Goal: Communication & Community: Answer question/provide support

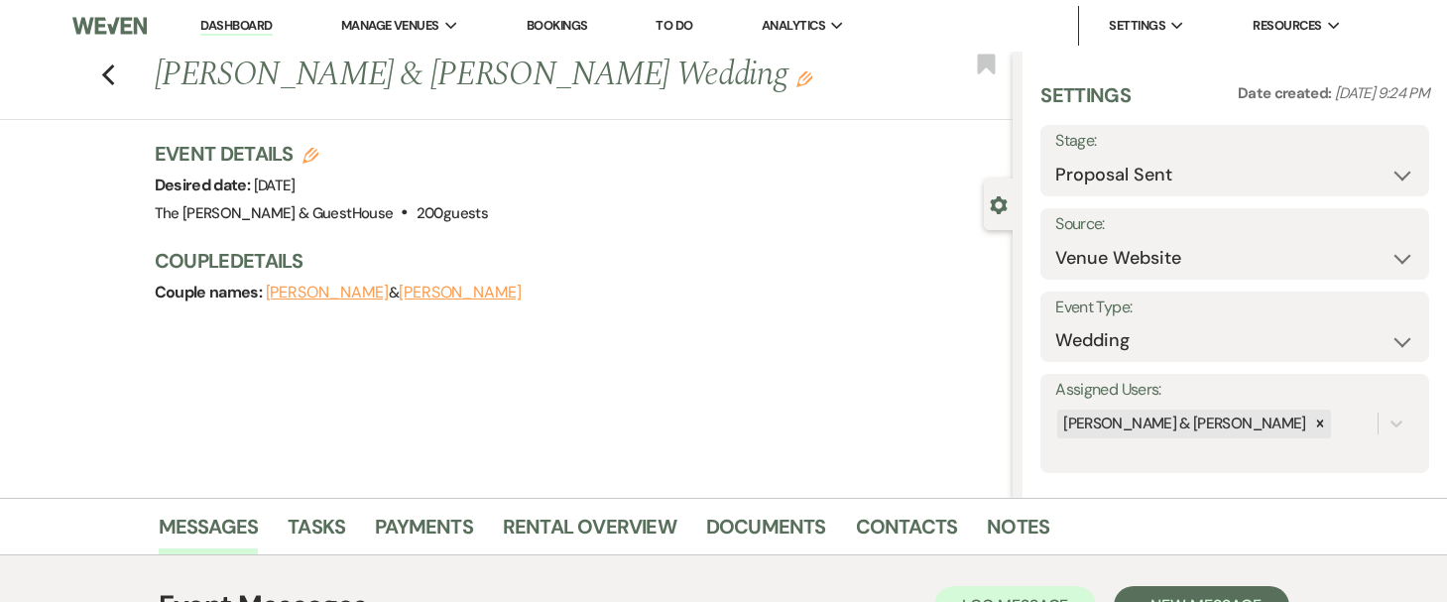
select select "6"
select select "5"
click at [114, 70] on use "button" at bounding box center [107, 75] width 13 height 22
select select "6"
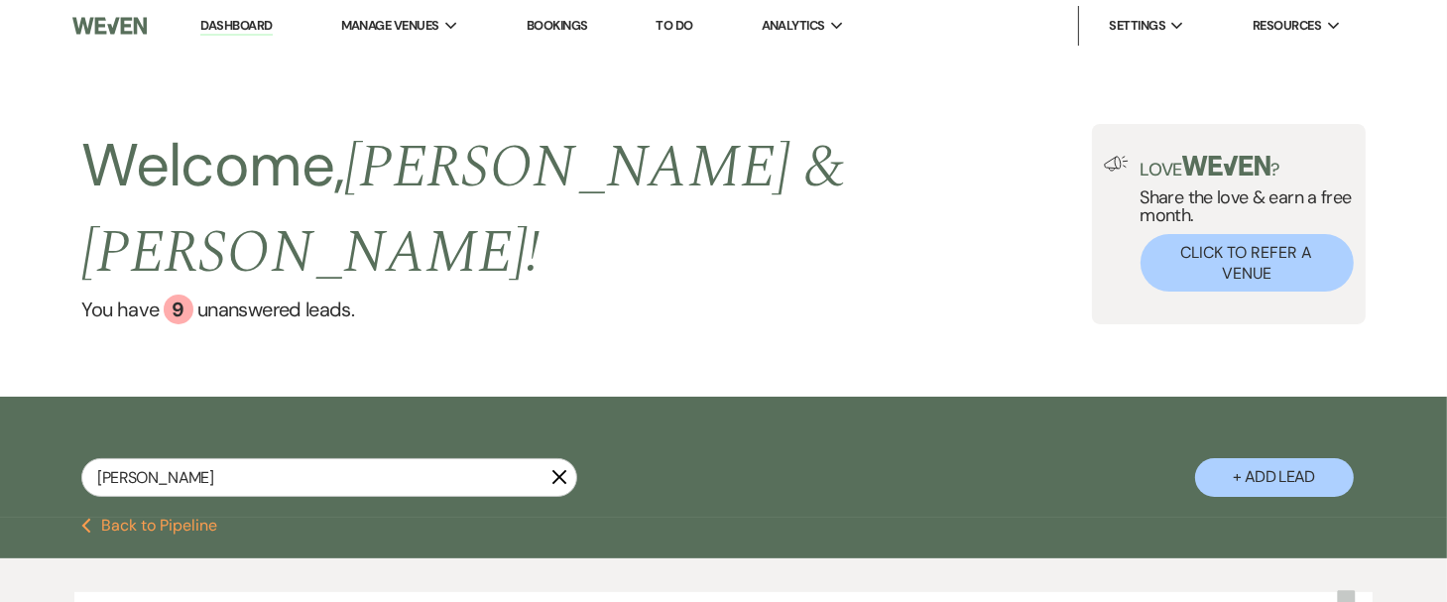
click at [561, 469] on icon "X" at bounding box center [559, 477] width 16 height 16
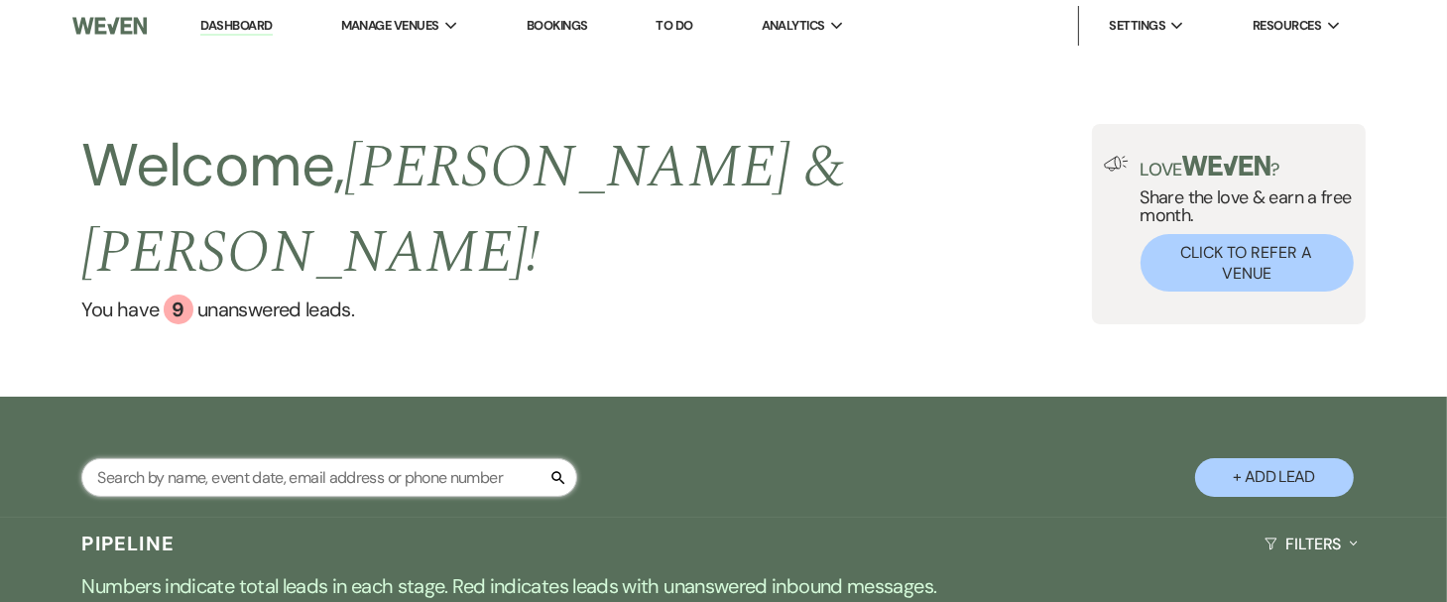
click at [424, 458] on input "text" at bounding box center [329, 477] width 496 height 39
type input "rylanne"
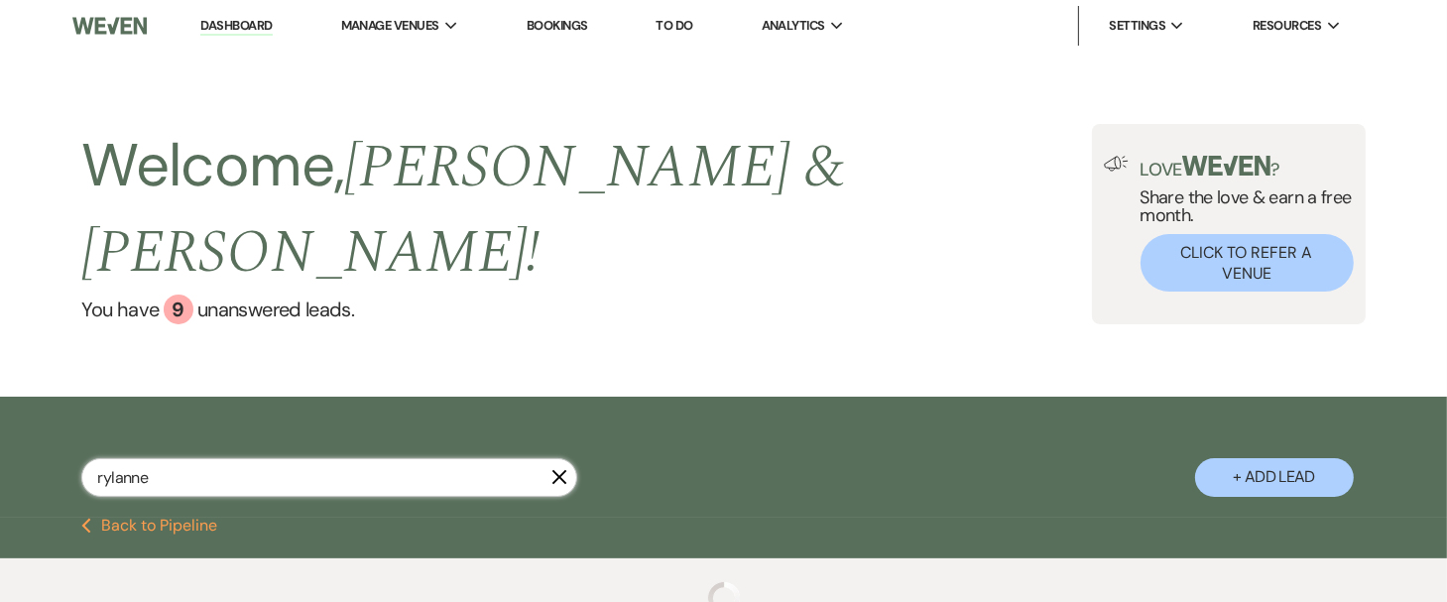
select select "6"
type input "rylanne"
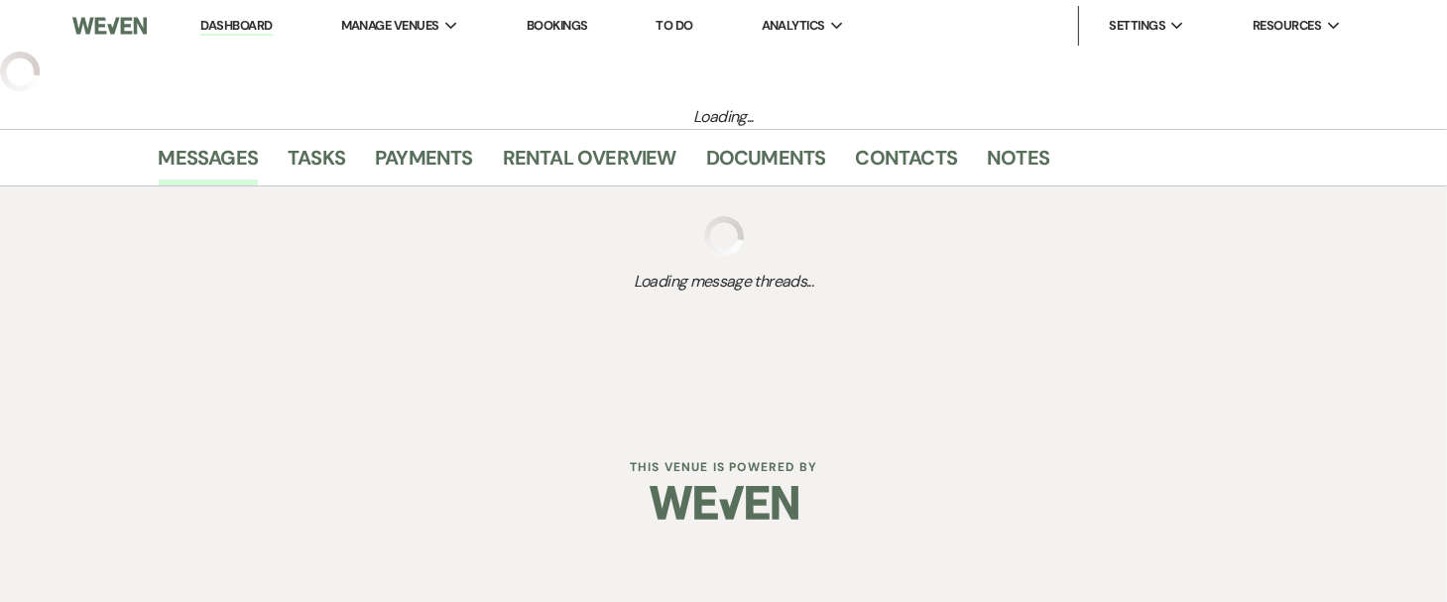
select select "6"
select select "5"
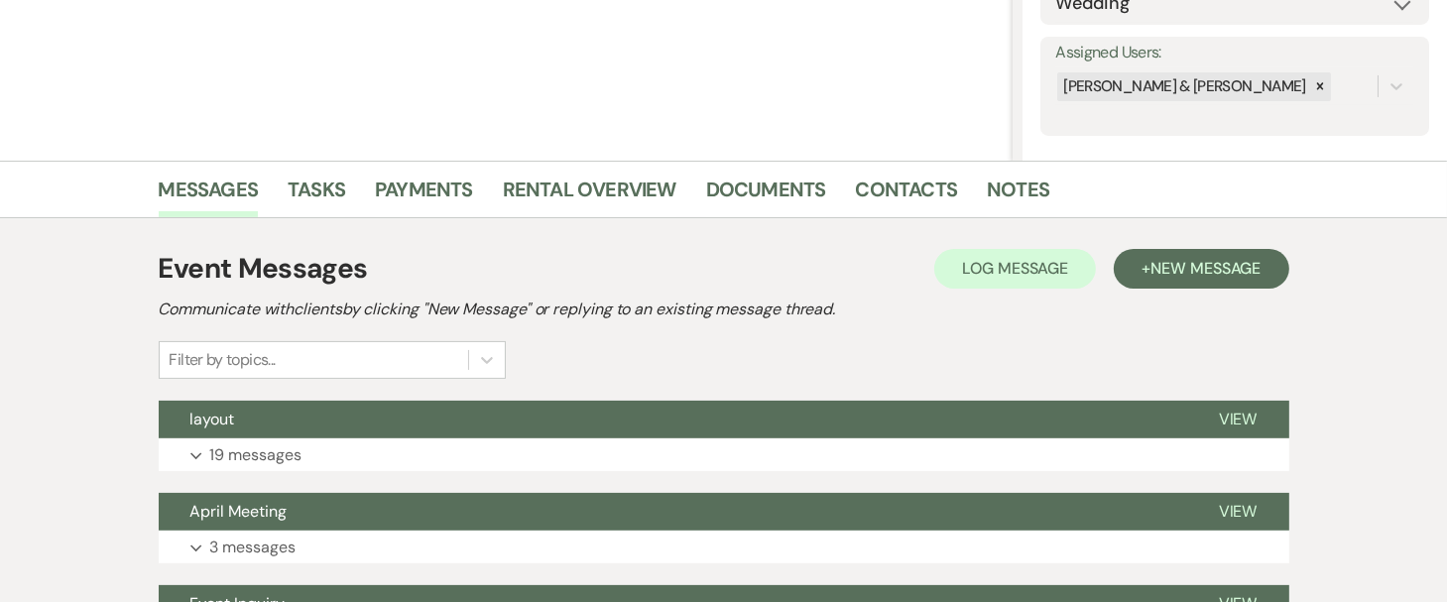
scroll to position [349, 0]
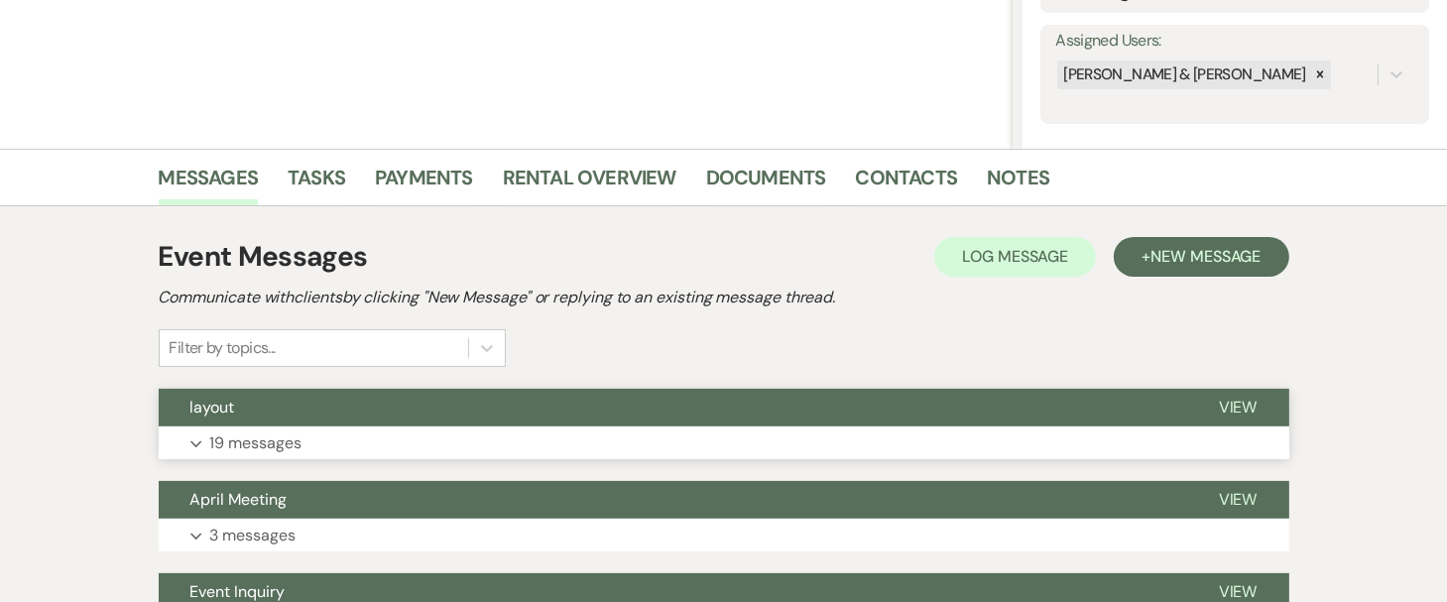
click at [206, 415] on span "layout" at bounding box center [212, 407] width 45 height 21
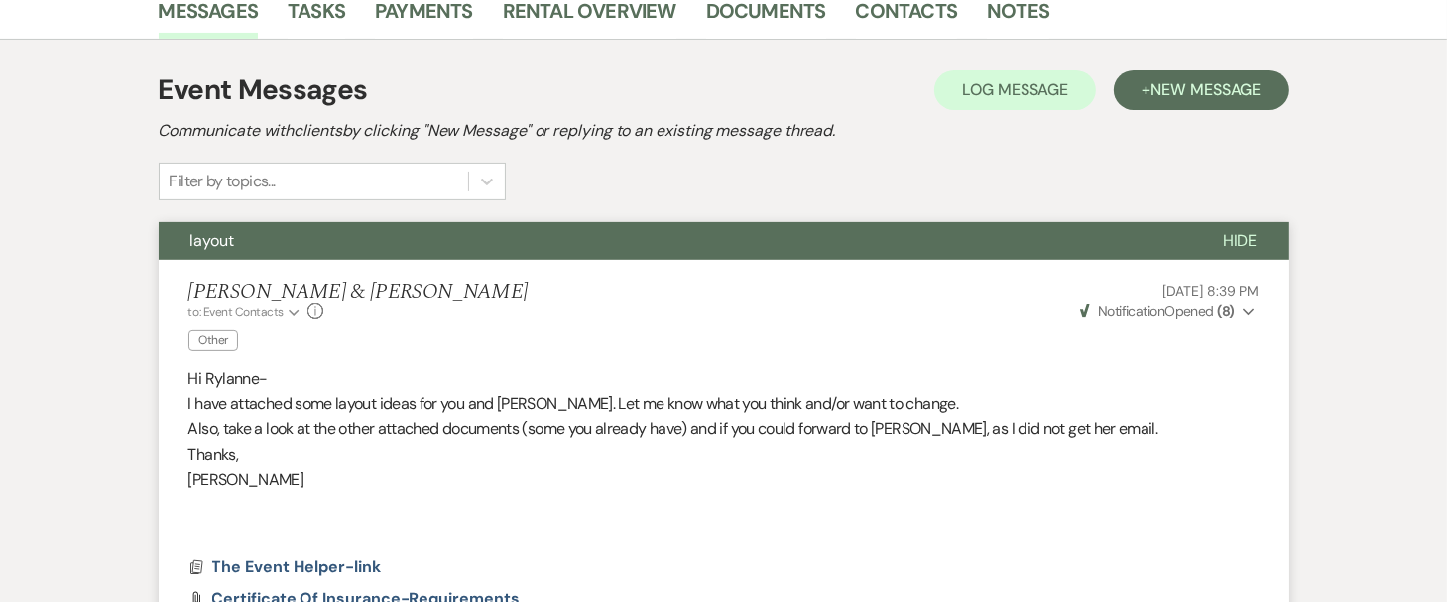
scroll to position [513, 0]
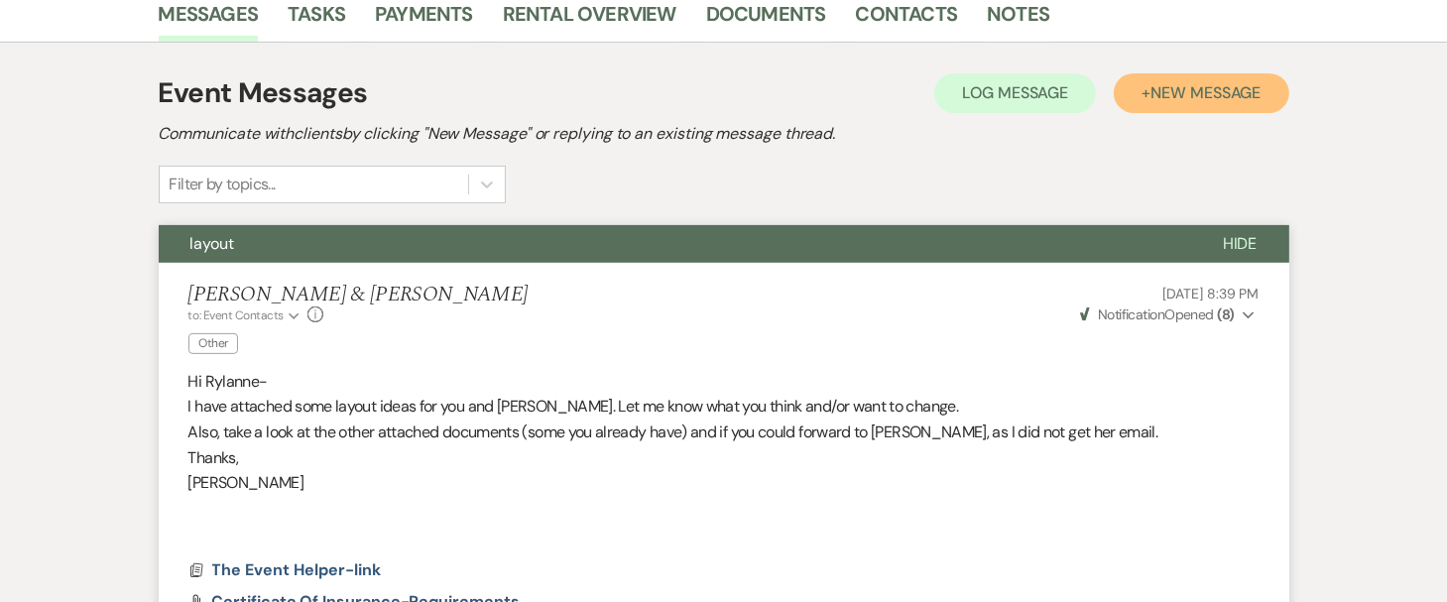
click at [1207, 90] on span "New Message" at bounding box center [1206, 92] width 110 height 21
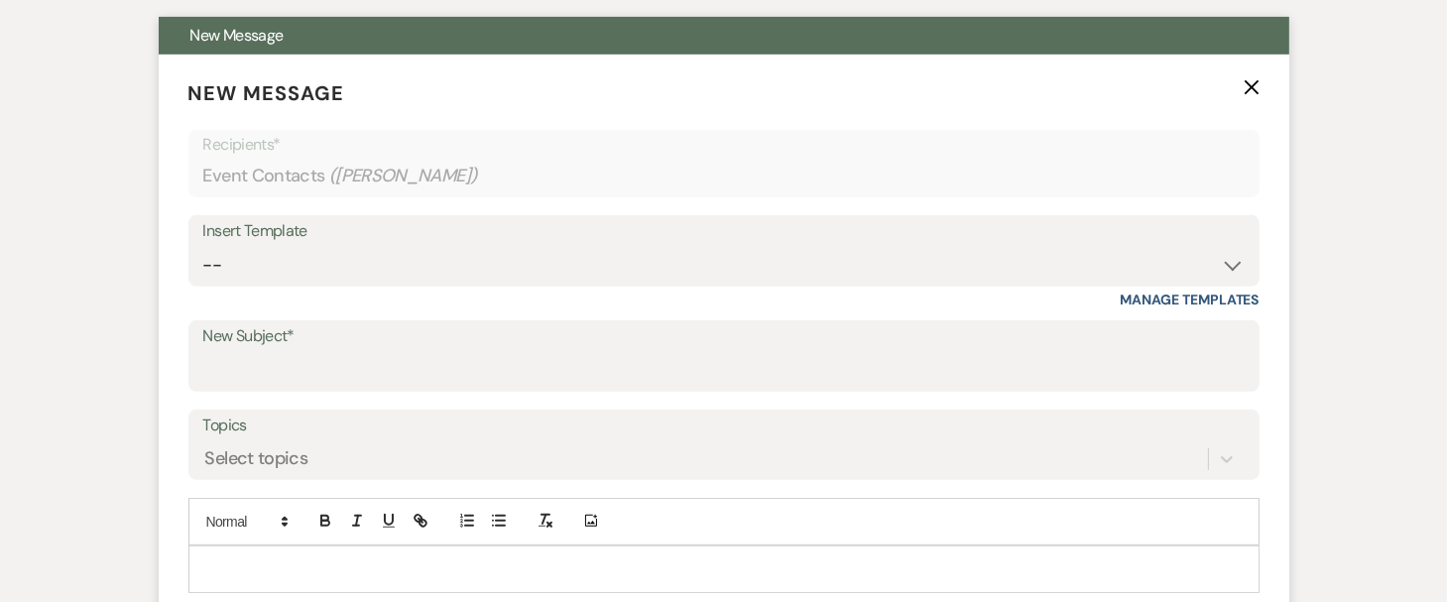
scroll to position [722, 0]
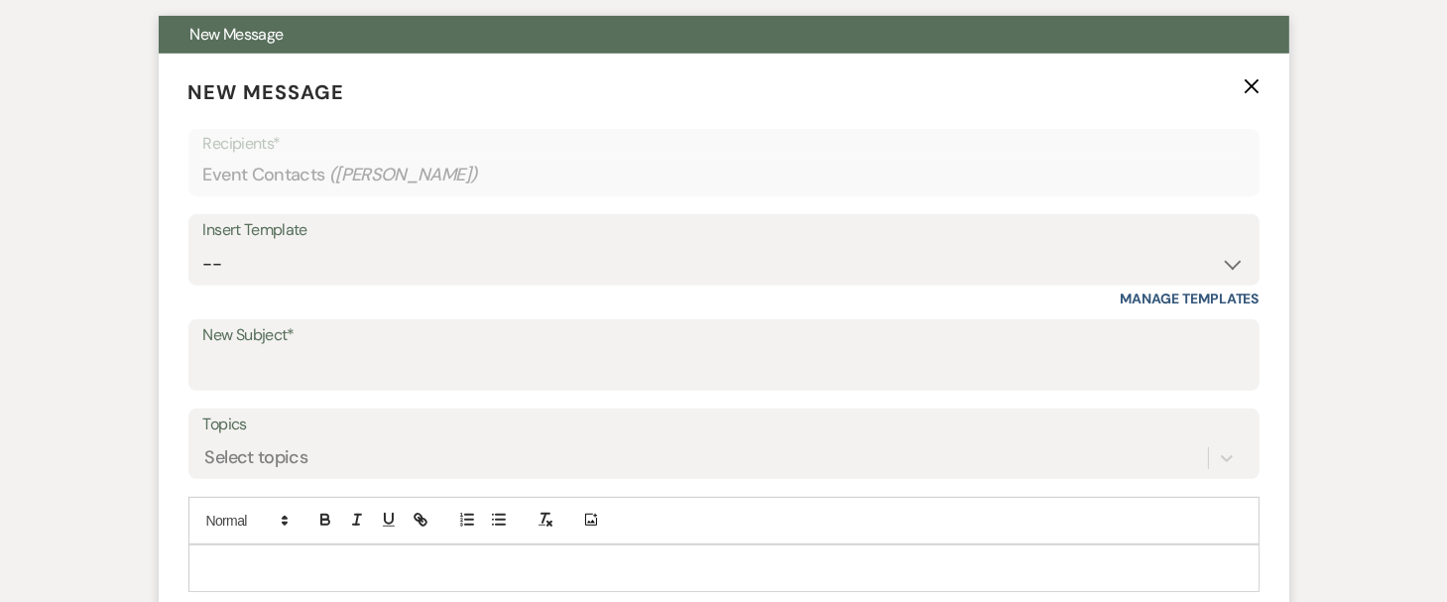
click at [396, 561] on p at bounding box center [723, 568] width 1039 height 22
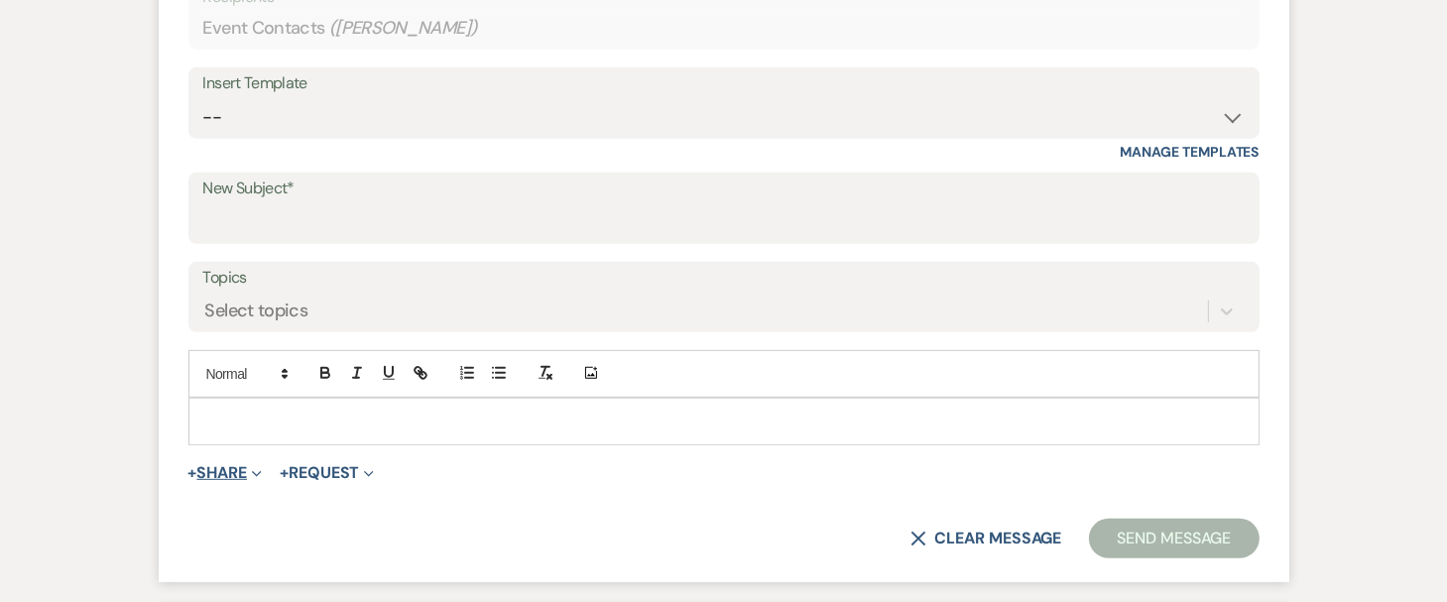
click at [226, 469] on button "+ Share Expand" at bounding box center [225, 473] width 74 height 16
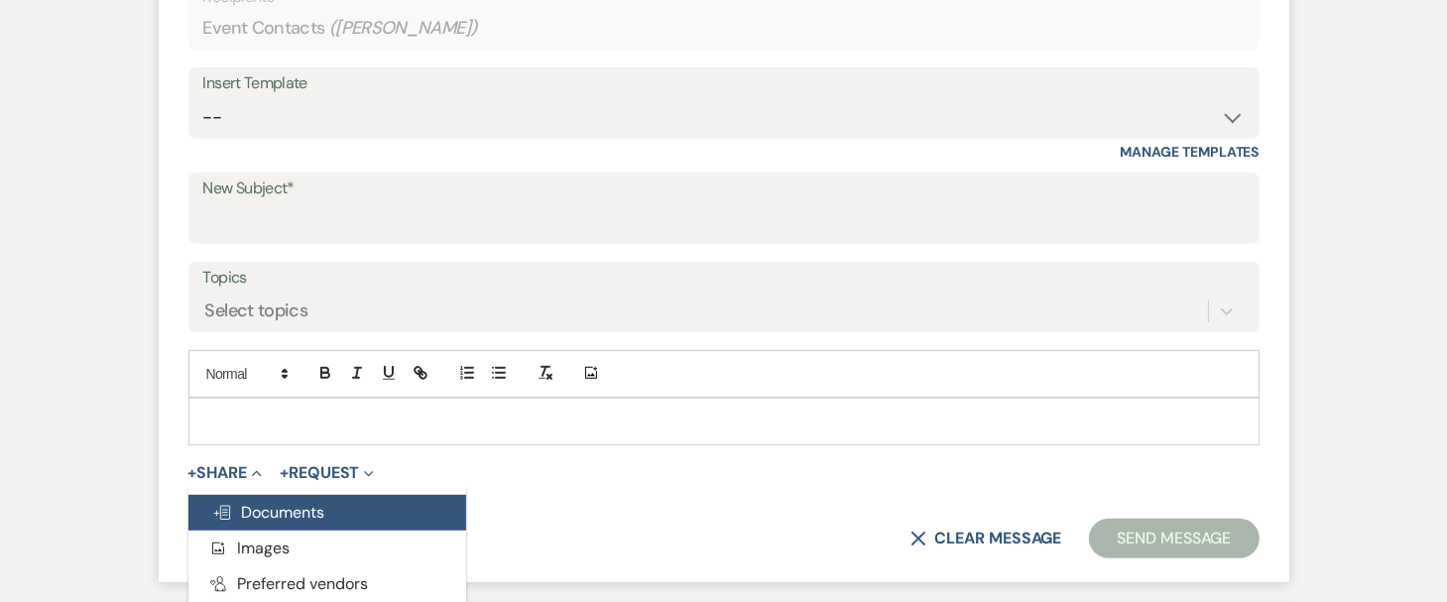
click at [254, 507] on span "Doc Upload Documents" at bounding box center [268, 512] width 113 height 21
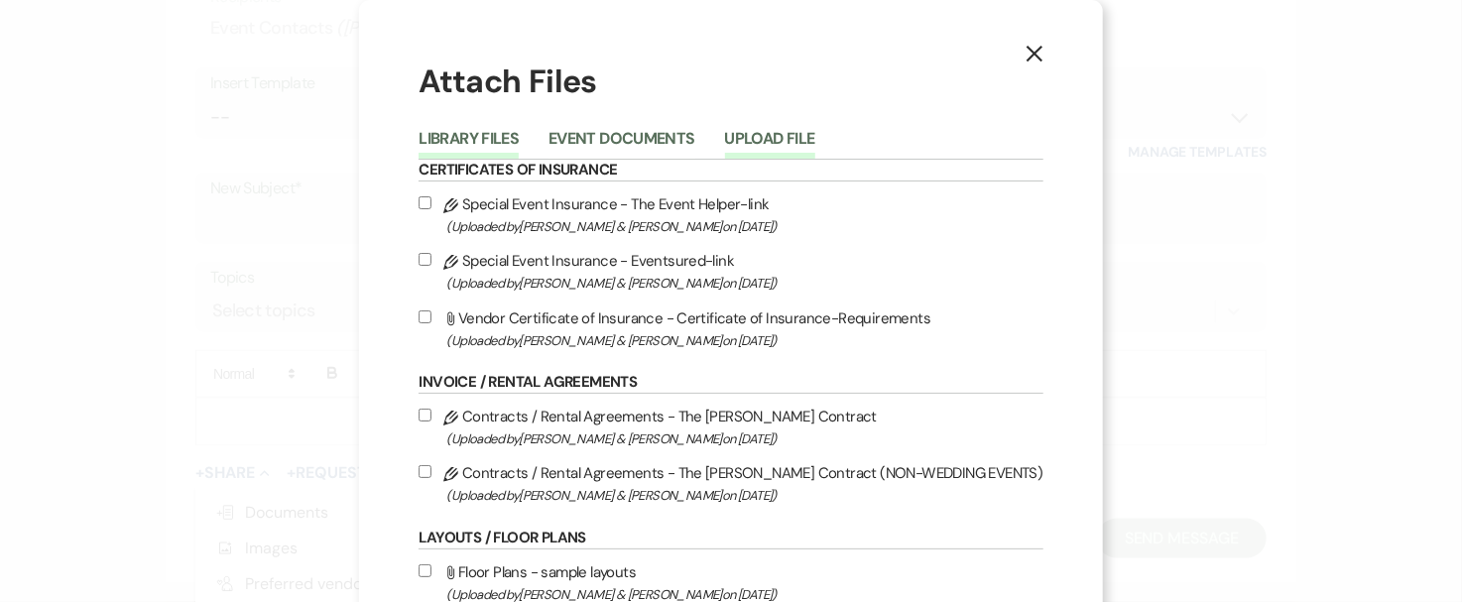
click at [798, 139] on button "Upload File" at bounding box center [770, 145] width 90 height 28
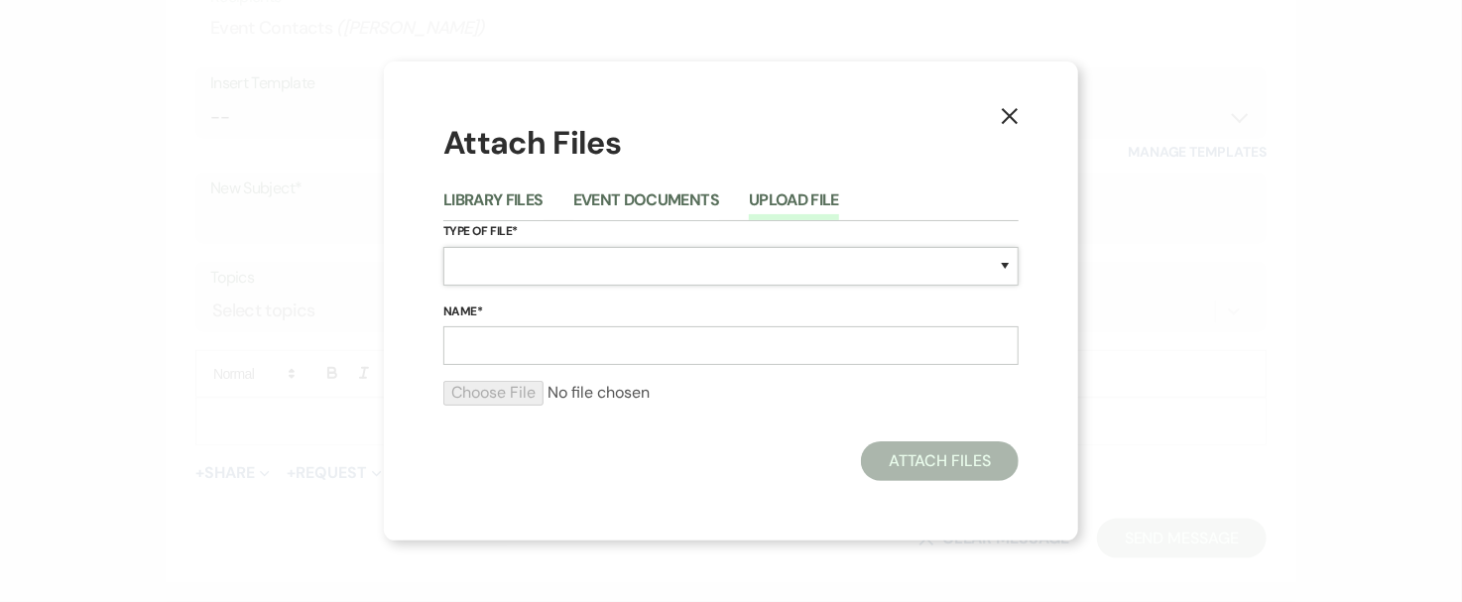
click at [609, 270] on select "Special Event Insurance Vendor Certificate of Insurance Contracts / Rental Agre…" at bounding box center [730, 266] width 575 height 39
select select "0"
click at [443, 247] on select "Special Event Insurance Vendor Certificate of Insurance Contracts / Rental Agre…" at bounding box center [730, 266] width 575 height 39
click at [504, 343] on input "Name*" at bounding box center [730, 345] width 575 height 39
type input "layout"
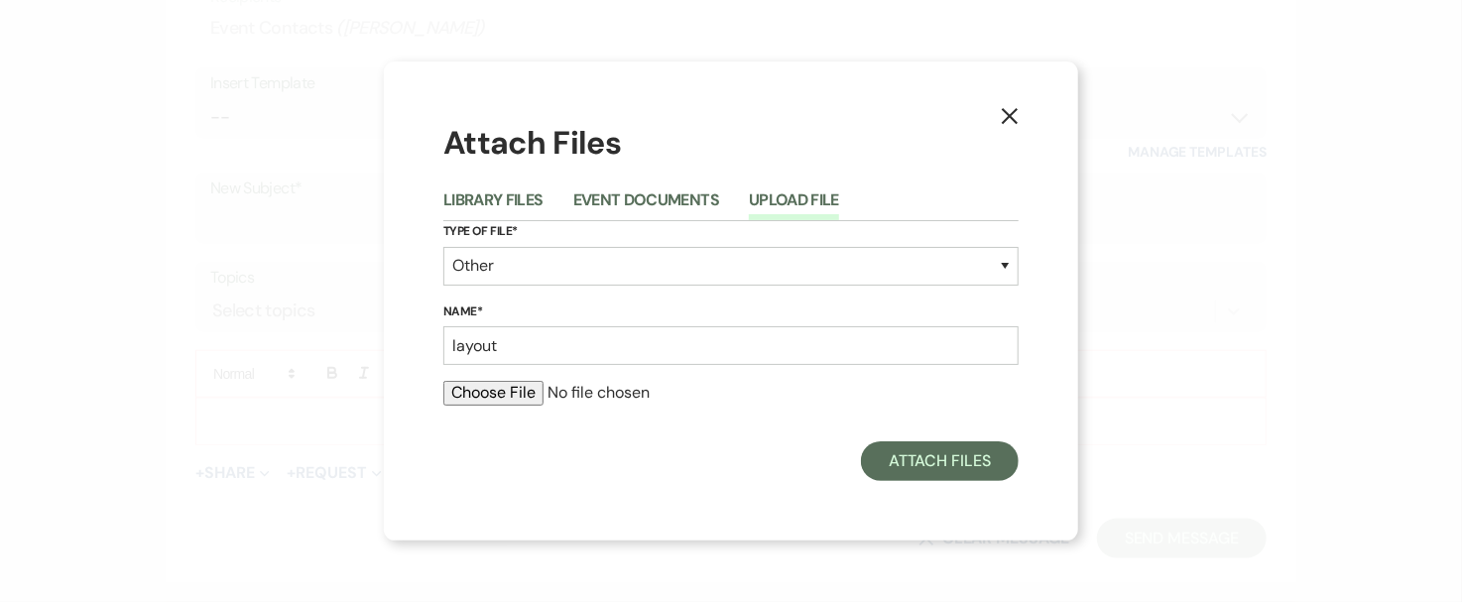
click at [501, 392] on input "file" at bounding box center [730, 393] width 575 height 24
type input "C:\fakepath\[PERSON_NAME] Wedding _ [DATE].pdf"
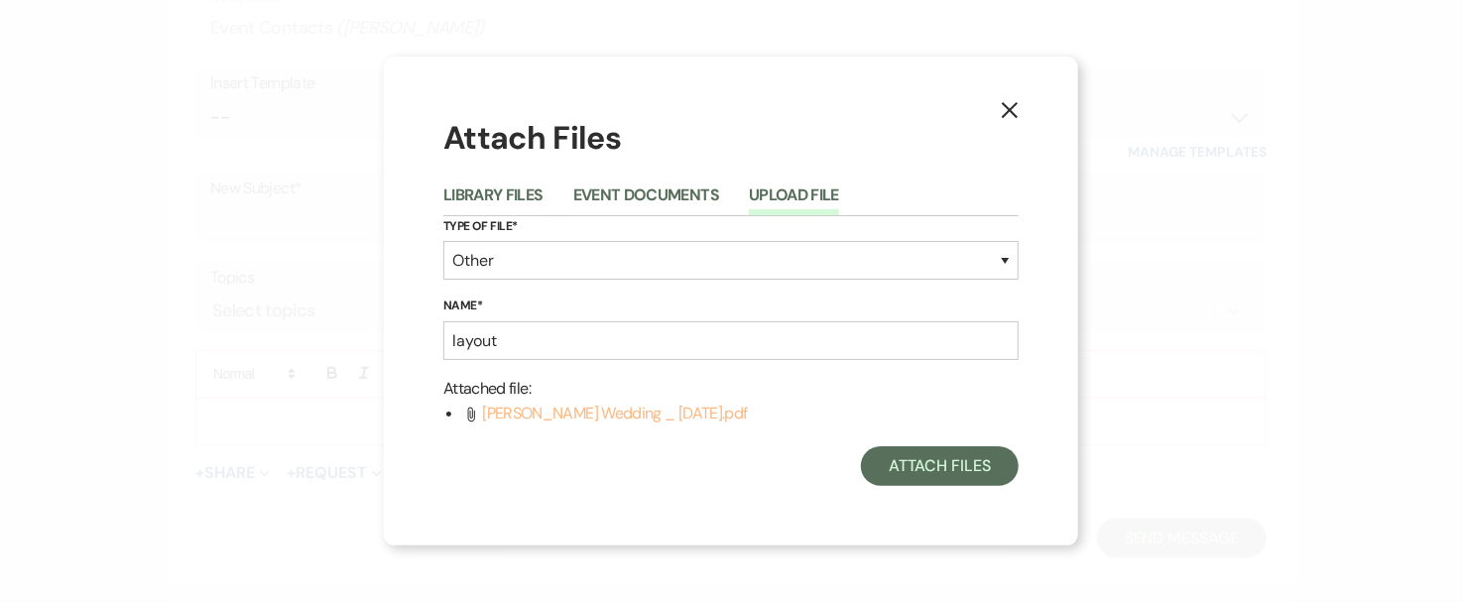
click at [616, 417] on span "[PERSON_NAME] Wedding _ [DATE].pdf" at bounding box center [614, 413] width 265 height 21
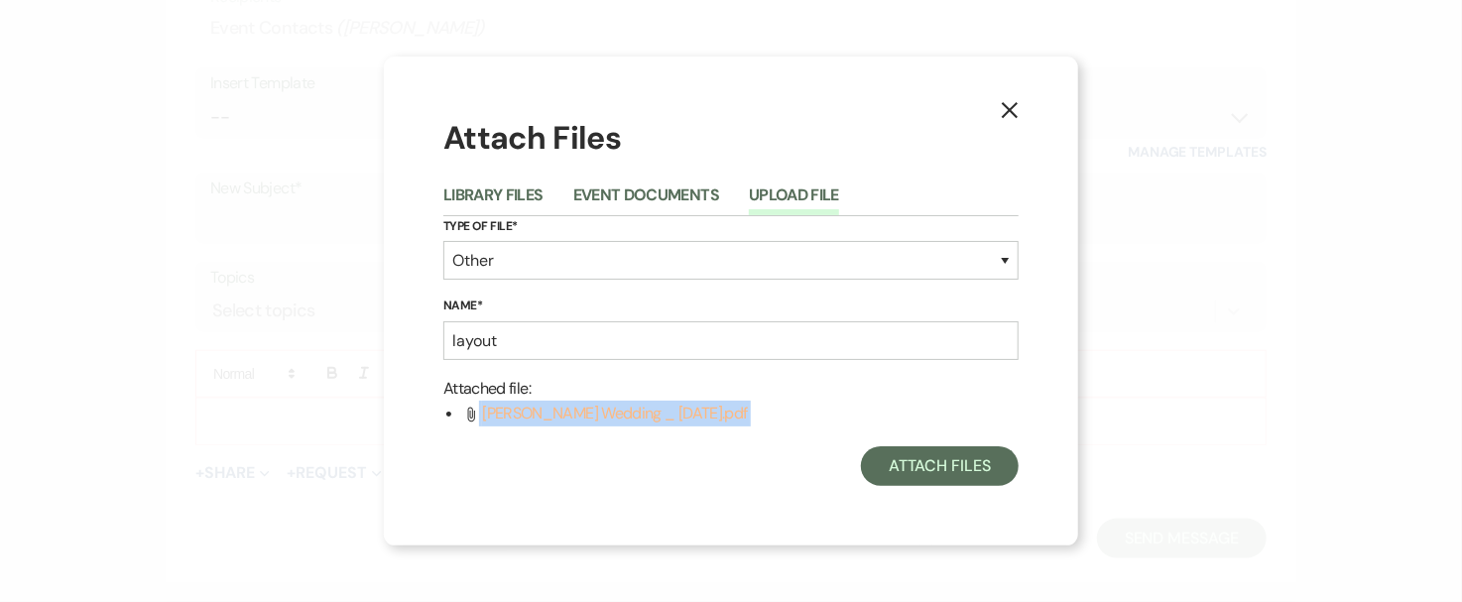
click at [616, 417] on span "[PERSON_NAME] Wedding _ [DATE].pdf" at bounding box center [614, 413] width 265 height 21
drag, startPoint x: 619, startPoint y: 420, endPoint x: 945, endPoint y: 476, distance: 331.2
click at [945, 476] on button "Attach Files" at bounding box center [940, 466] width 158 height 40
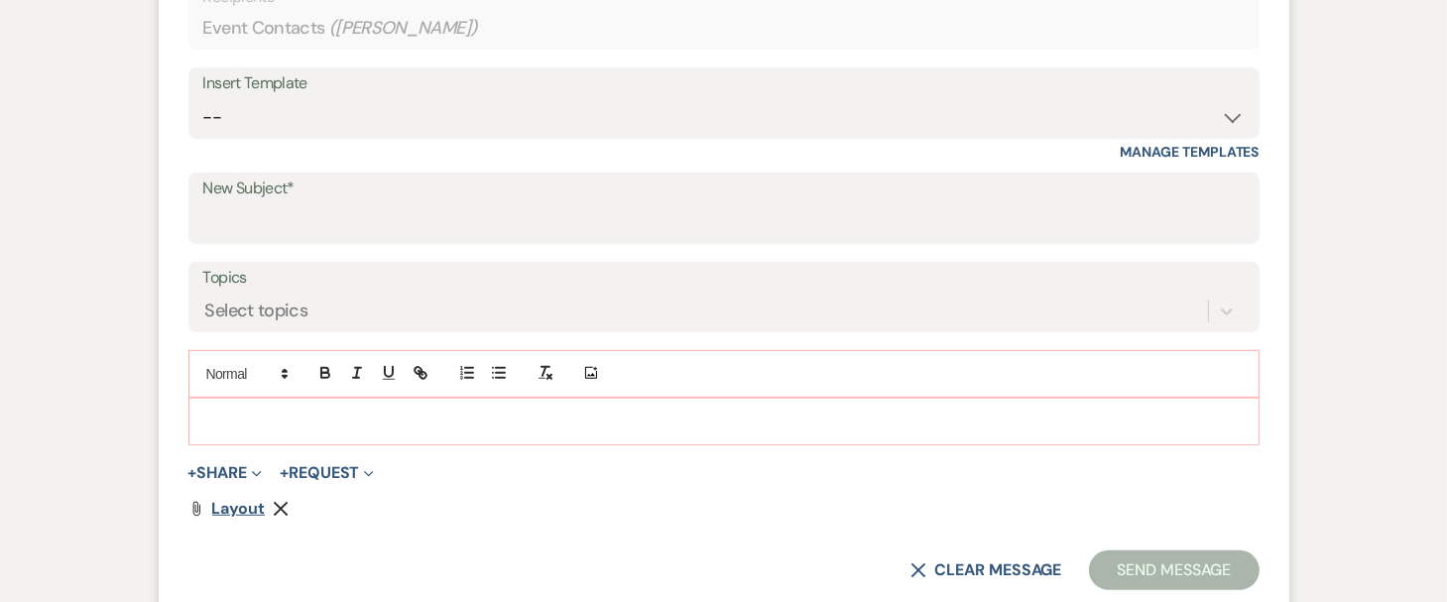
click at [247, 514] on span "layout" at bounding box center [239, 508] width 54 height 21
click at [274, 507] on icon "Remove" at bounding box center [281, 509] width 16 height 16
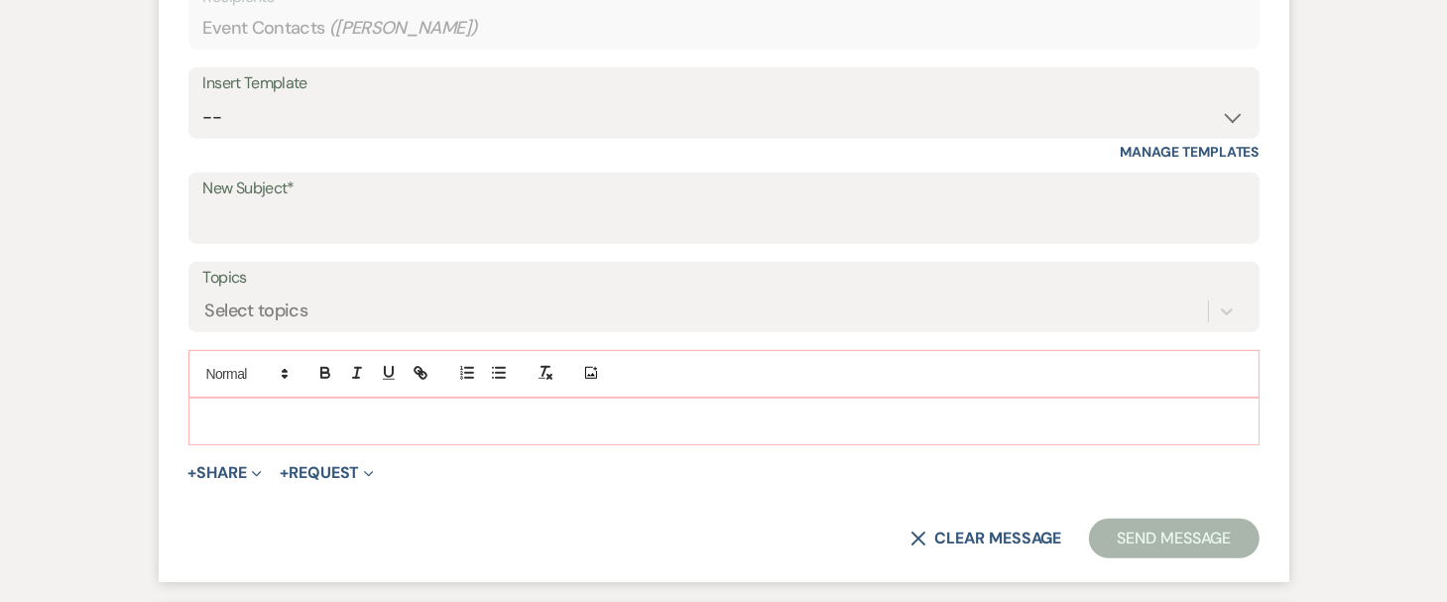
click at [302, 426] on p at bounding box center [723, 422] width 1039 height 22
click at [238, 471] on button "+ Share Expand" at bounding box center [225, 473] width 74 height 16
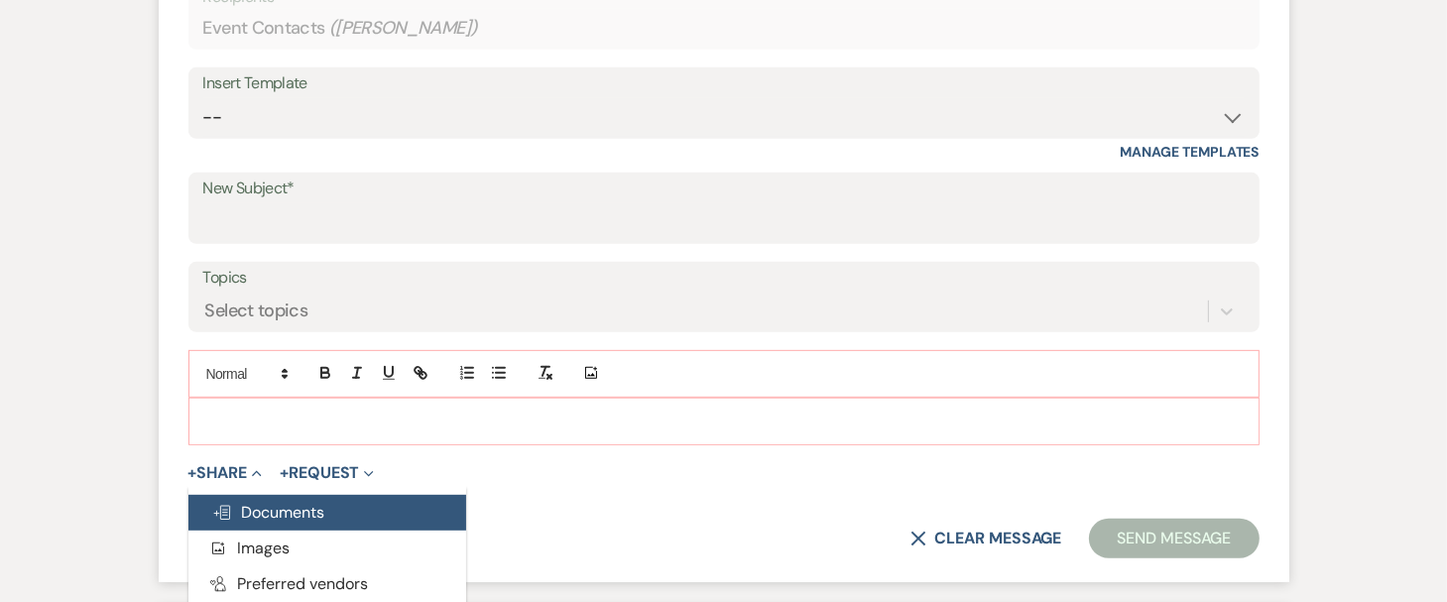
click at [240, 507] on span "Doc Upload Documents" at bounding box center [268, 512] width 113 height 21
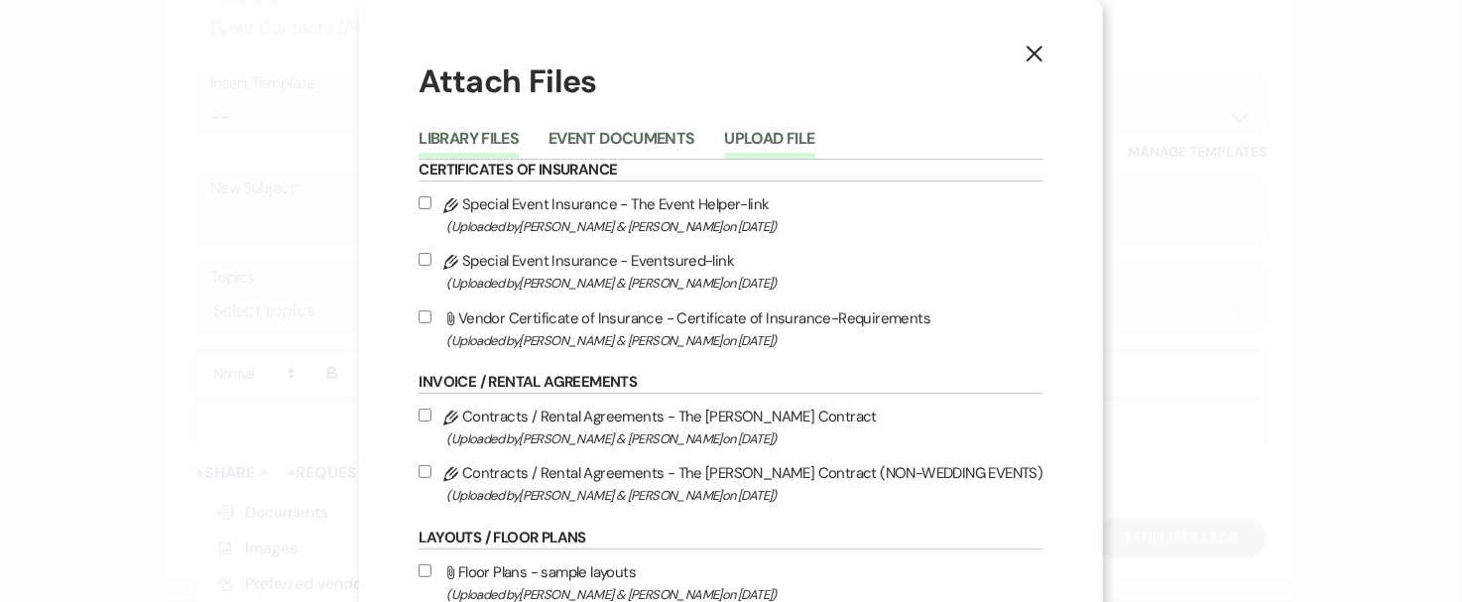
click at [793, 138] on button "Upload File" at bounding box center [770, 145] width 90 height 28
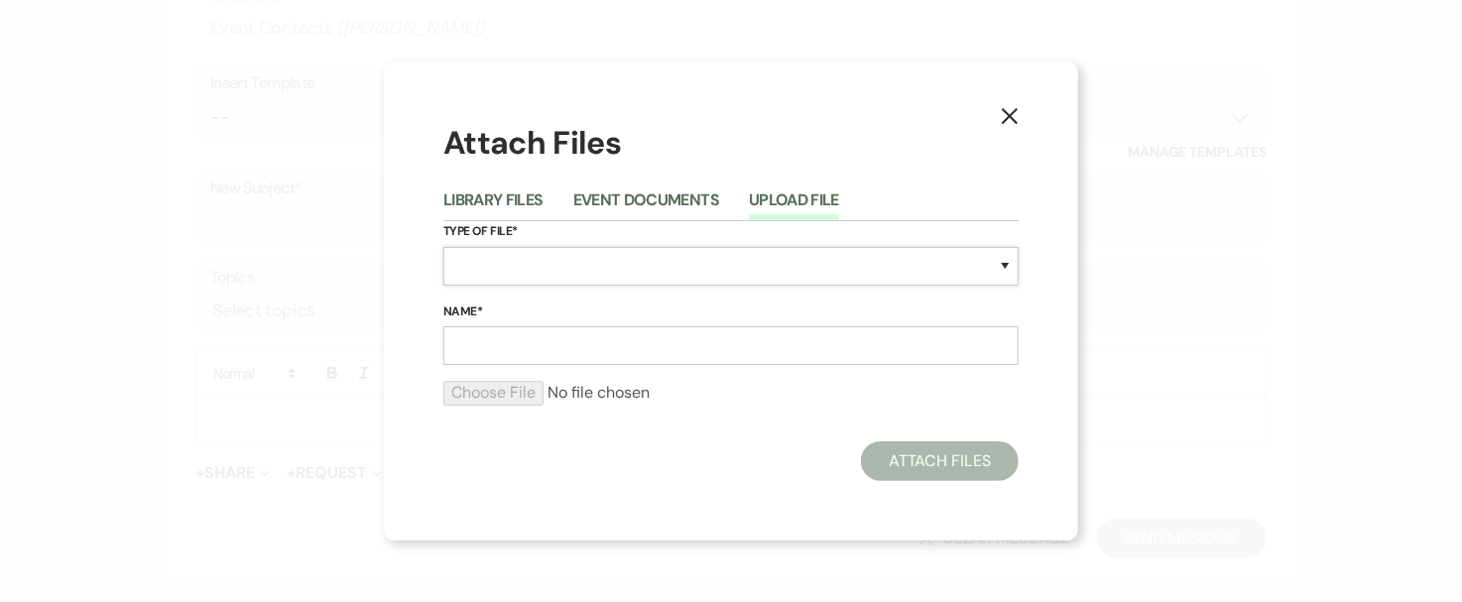
click at [596, 273] on select "Special Event Insurance Vendor Certificate of Insurance Contracts / Rental Agre…" at bounding box center [730, 266] width 575 height 39
select select "0"
click at [443, 247] on select "Special Event Insurance Vendor Certificate of Insurance Contracts / Rental Agre…" at bounding box center [730, 266] width 575 height 39
click at [538, 342] on input "Name*" at bounding box center [730, 345] width 575 height 39
type input "layout"
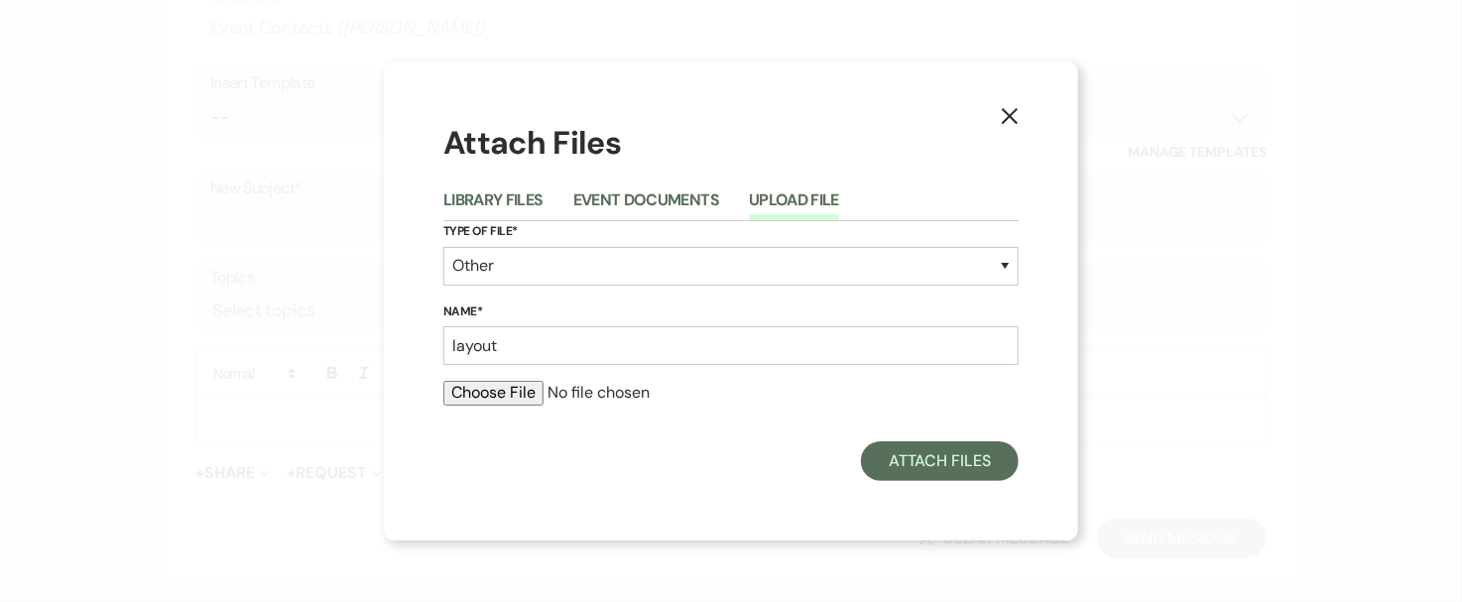
click at [487, 395] on input "file" at bounding box center [730, 393] width 575 height 24
click at [489, 393] on input "file" at bounding box center [730, 393] width 575 height 24
type input "C:\fakepath\TABLE LAYOUTS-BAR AND [PERSON_NAME] & [PERSON_NAME].pdf"
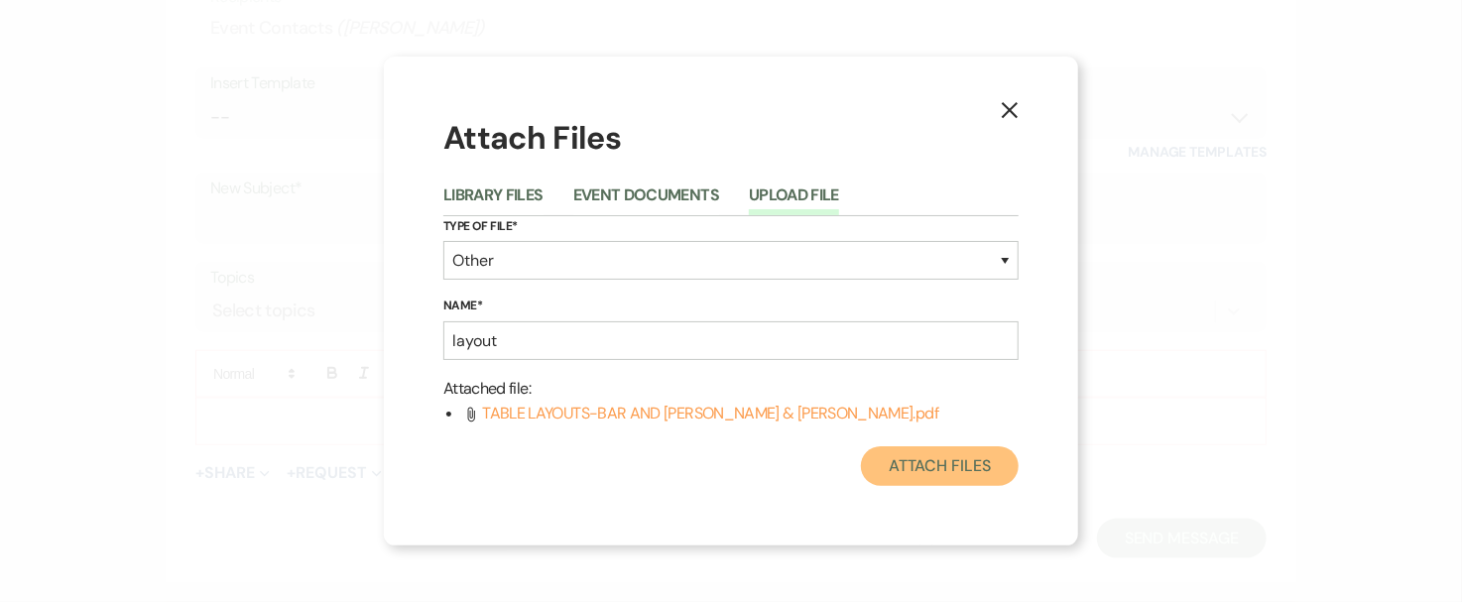
click at [889, 455] on button "Attach Files" at bounding box center [940, 466] width 158 height 40
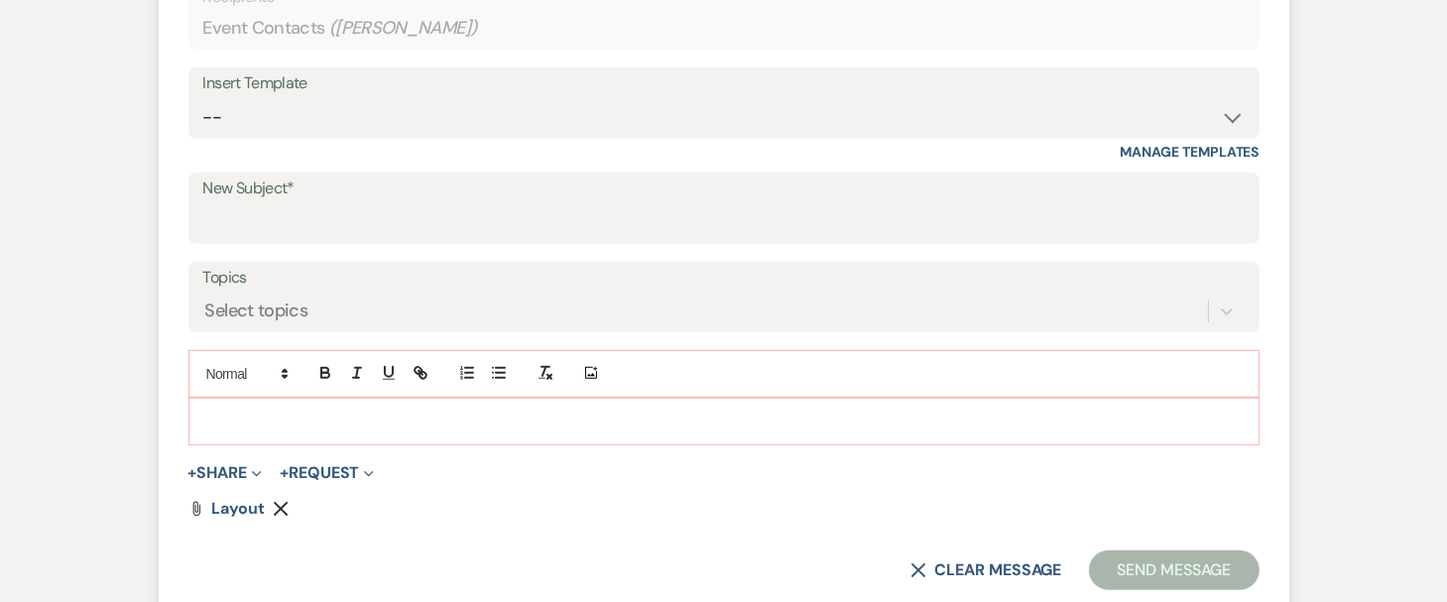
click at [478, 414] on p at bounding box center [723, 422] width 1039 height 22
click at [476, 414] on p at bounding box center [723, 422] width 1039 height 22
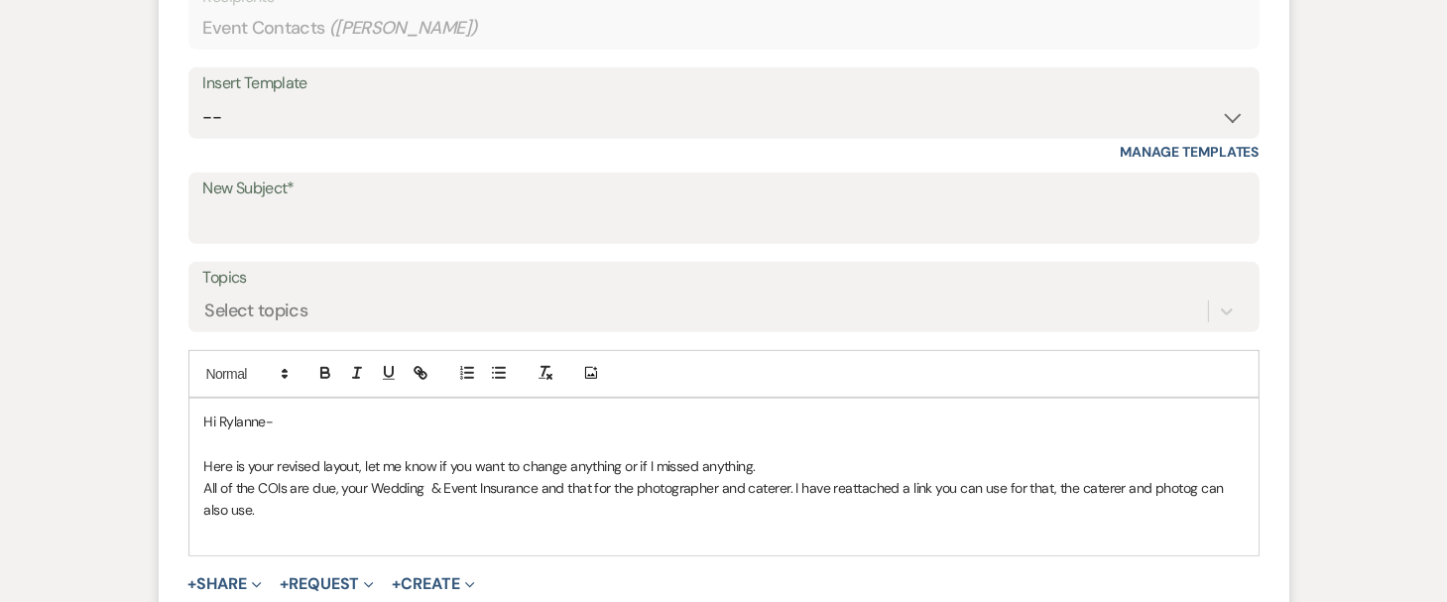
click at [759, 466] on p "Here is your revised layout, let me know if you want to change anything or if I…" at bounding box center [723, 466] width 1039 height 22
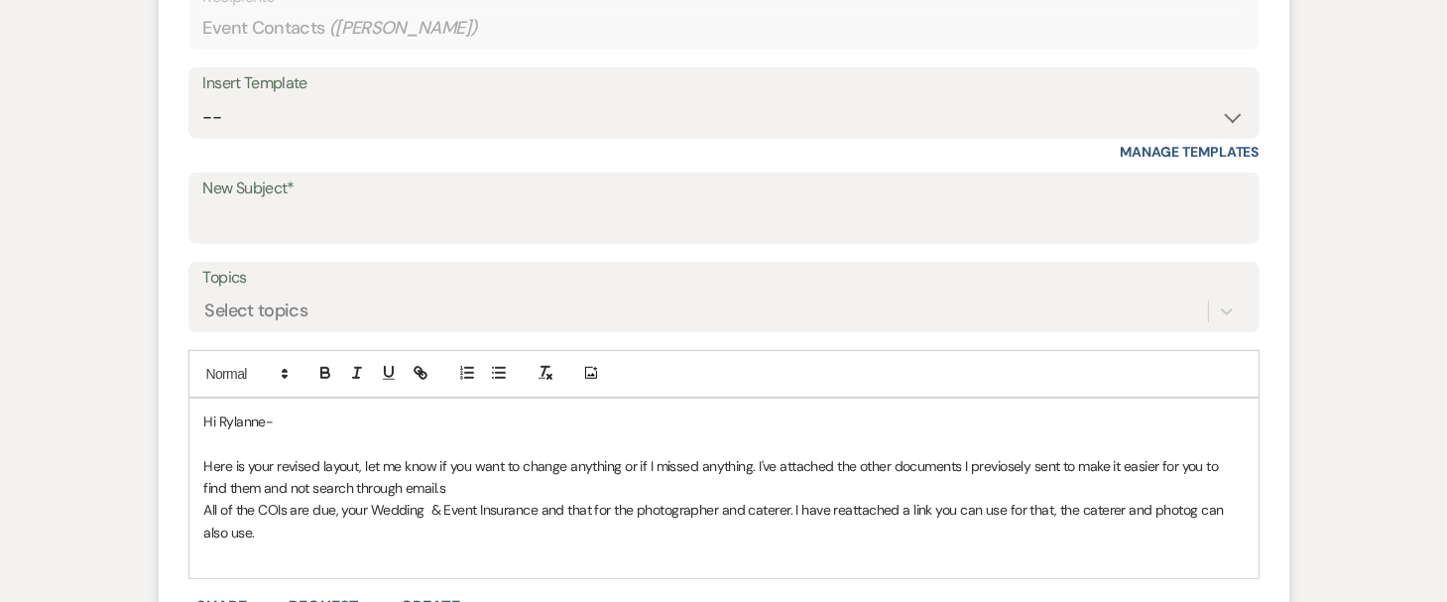
click at [309, 534] on p "All of the COIs are due, your Wedding & Event Insurance and that for the photog…" at bounding box center [723, 521] width 1039 height 45
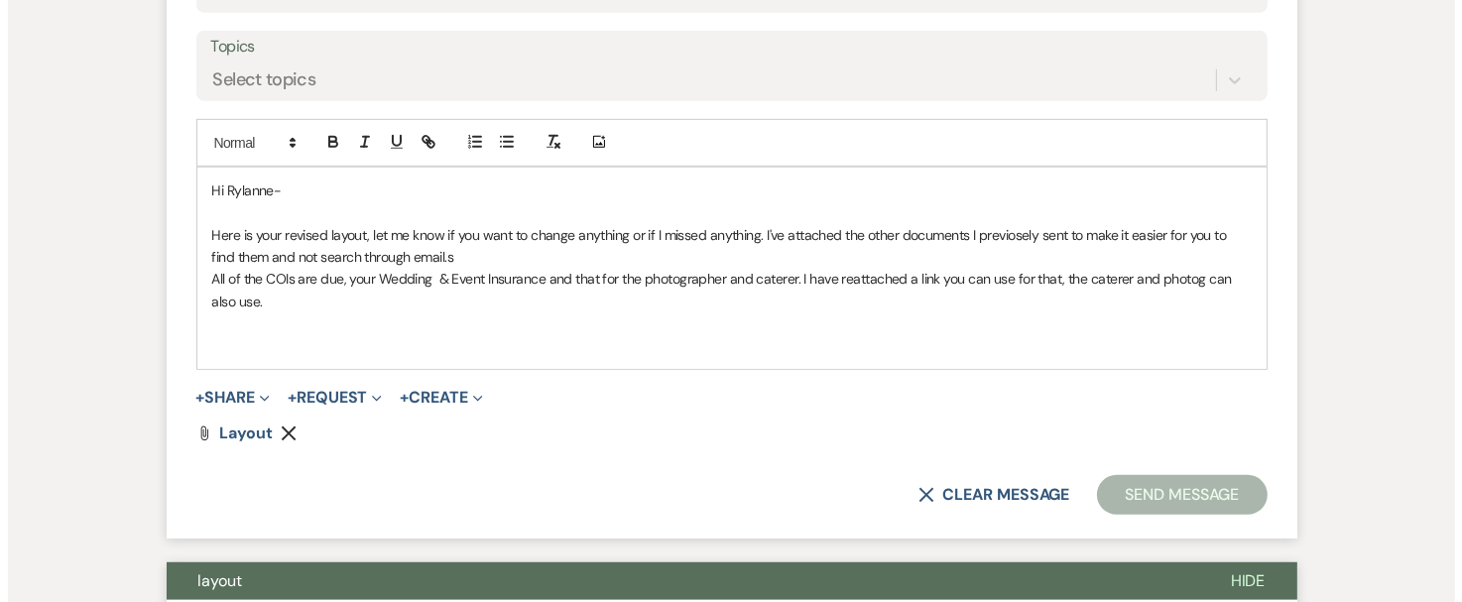
scroll to position [1102, 0]
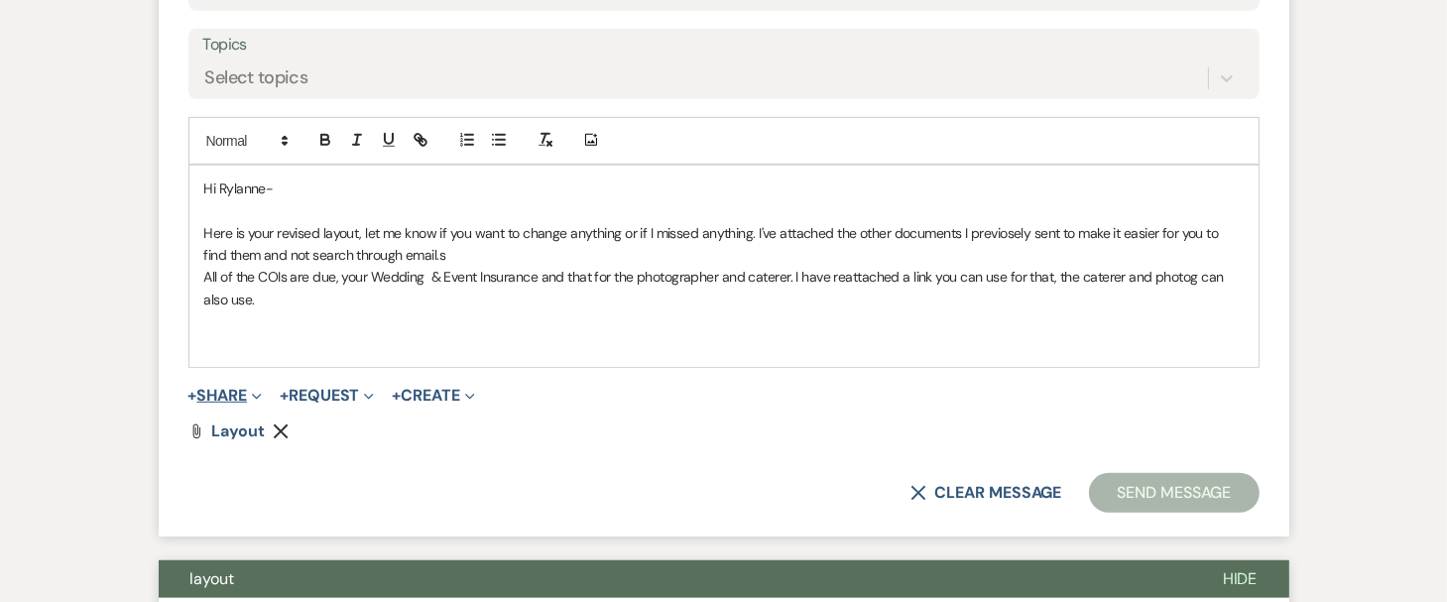
click at [220, 392] on button "+ Share Expand" at bounding box center [225, 396] width 74 height 16
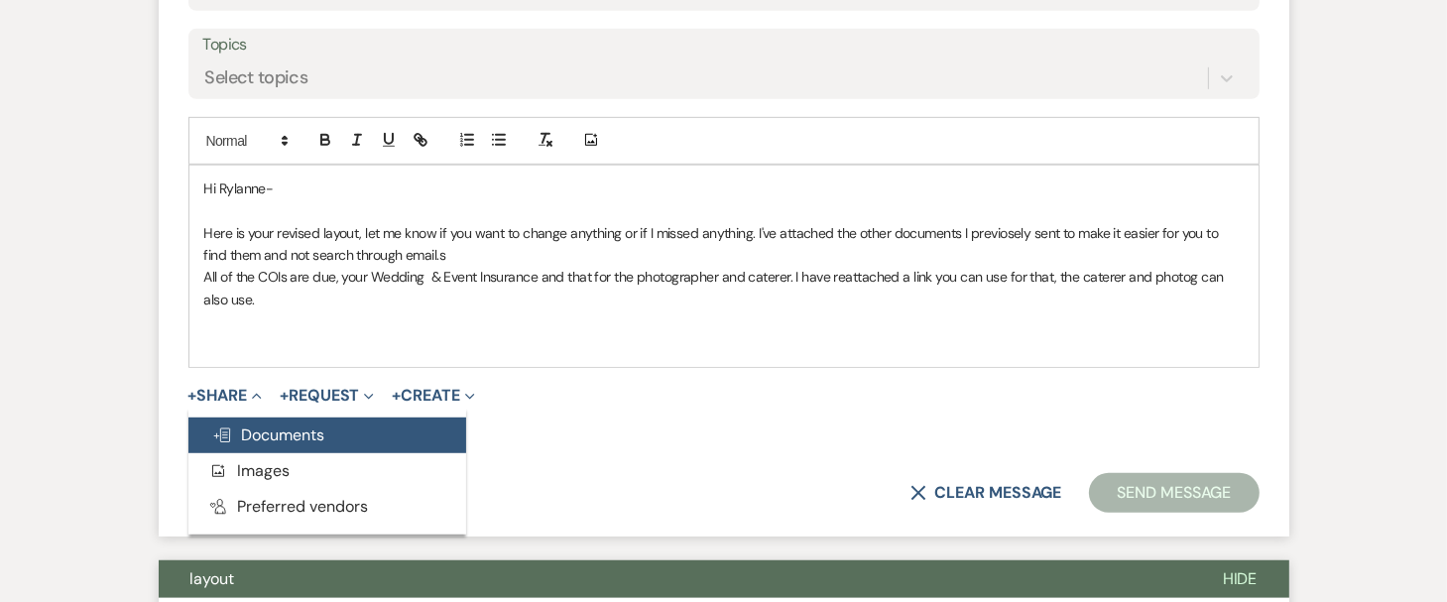
click at [242, 442] on span "Doc Upload Documents" at bounding box center [268, 435] width 113 height 21
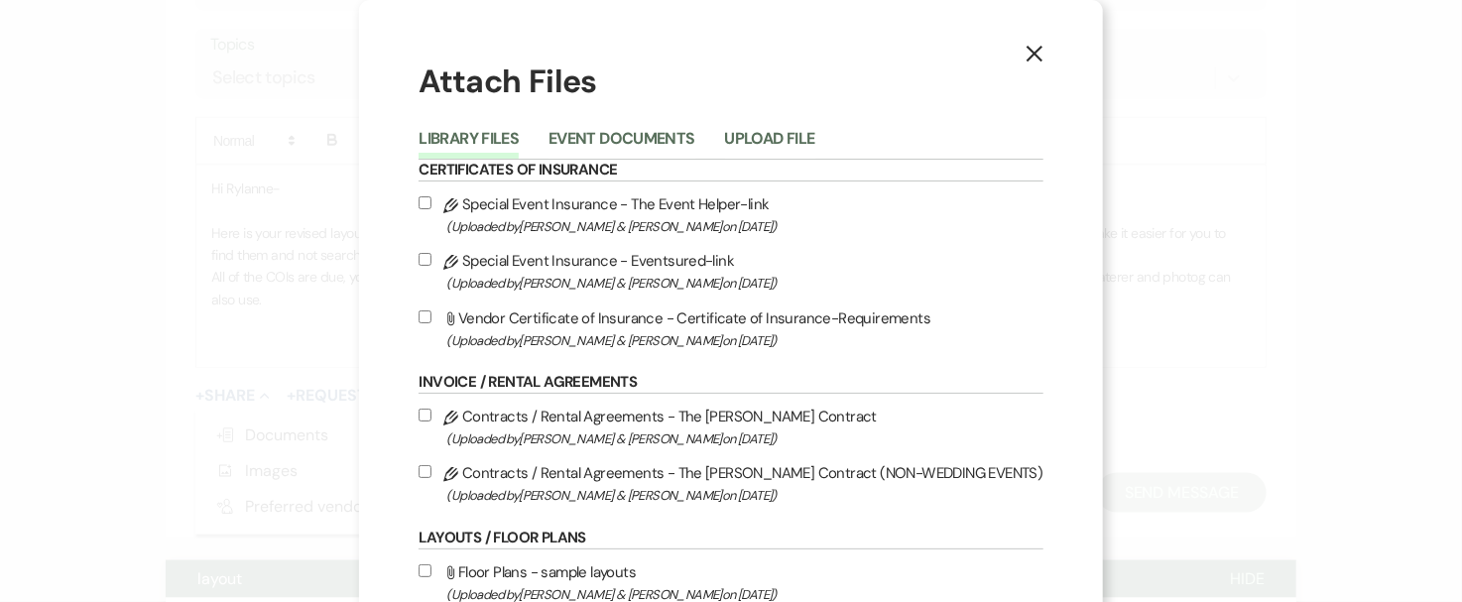
click at [431, 196] on input "Pencil Special Event Insurance - The Event Helper-link (Uploaded by [PERSON_NAM…" at bounding box center [425, 202] width 13 height 13
checkbox input "true"
click at [431, 315] on input "Attach File Vendor Certificate of Insurance - Certificate of Insurance-Requirem…" at bounding box center [425, 316] width 13 height 13
checkbox input "true"
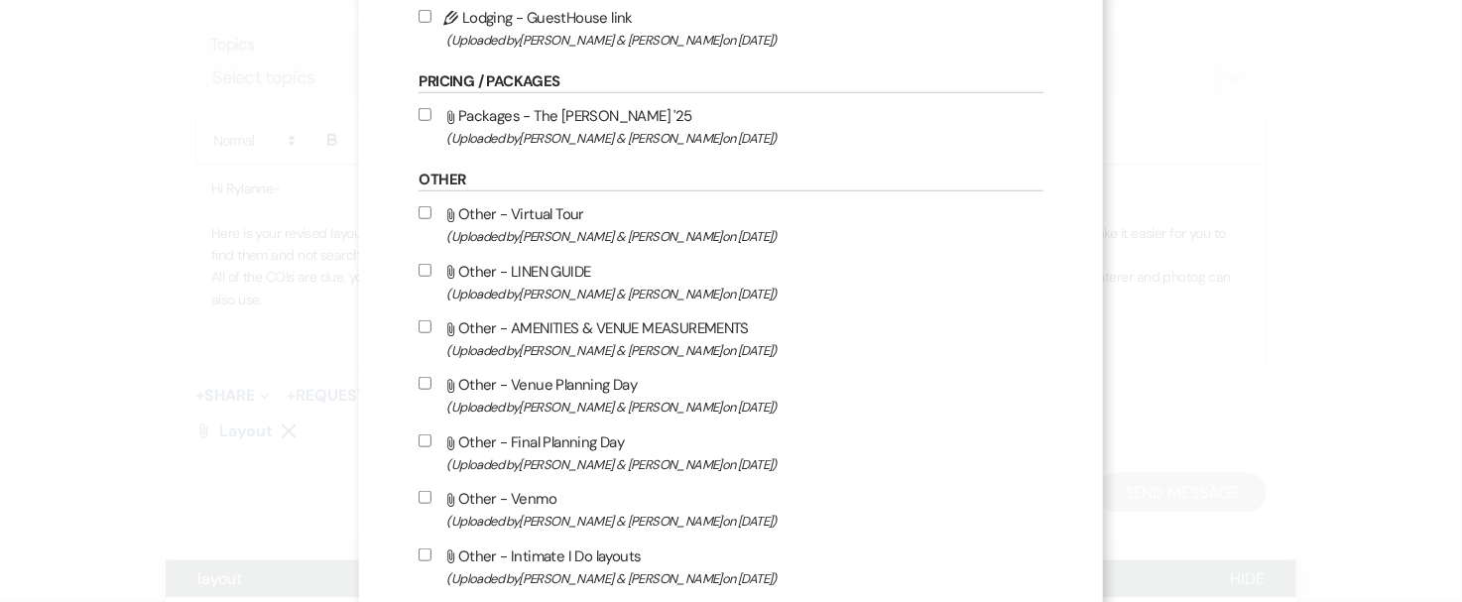
scroll to position [710, 0]
click at [437, 281] on label "Attach File Other - LINEN GUIDE (Uploaded by [PERSON_NAME] & [PERSON_NAME] on […" at bounding box center [731, 282] width 624 height 47
click at [431, 277] on input "Attach File Other - LINEN GUIDE (Uploaded by [PERSON_NAME] & [PERSON_NAME] on […" at bounding box center [425, 270] width 13 height 13
checkbox input "true"
click at [431, 326] on input "Attach File Other - AMENITIES & VENUE MEASUREMENTS (Uploaded by [PERSON_NAME] &…" at bounding box center [425, 326] width 13 height 13
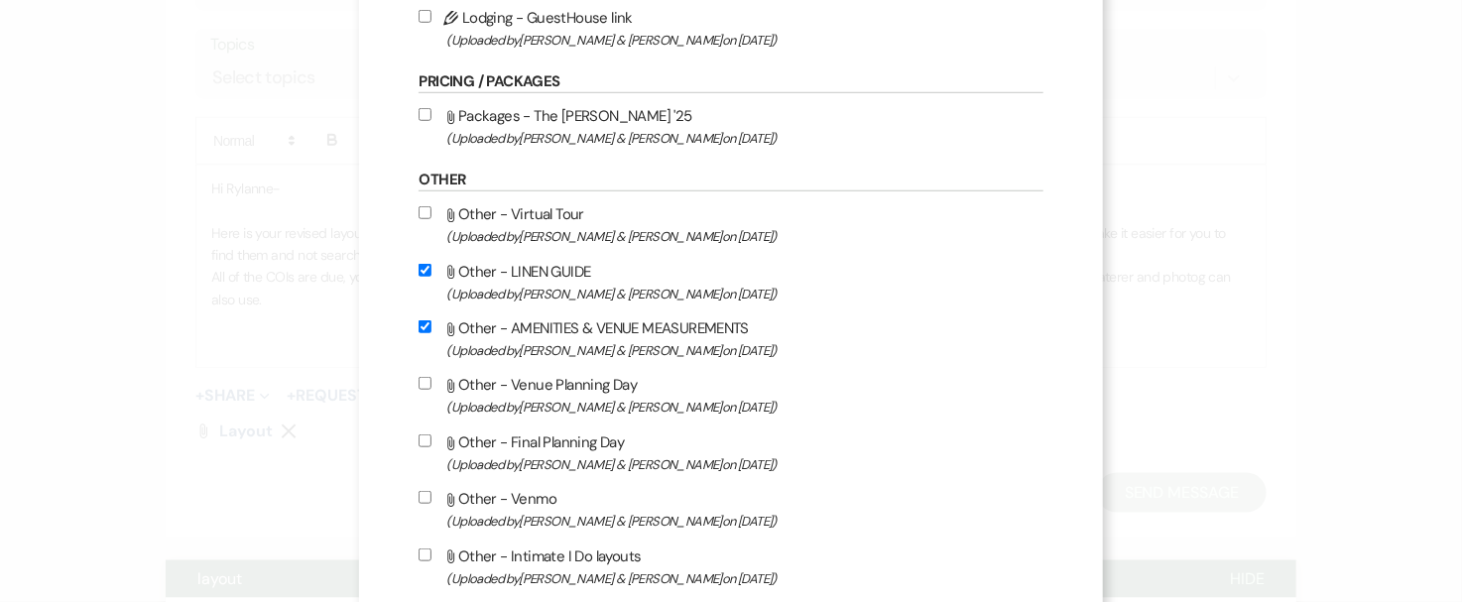
checkbox input "true"
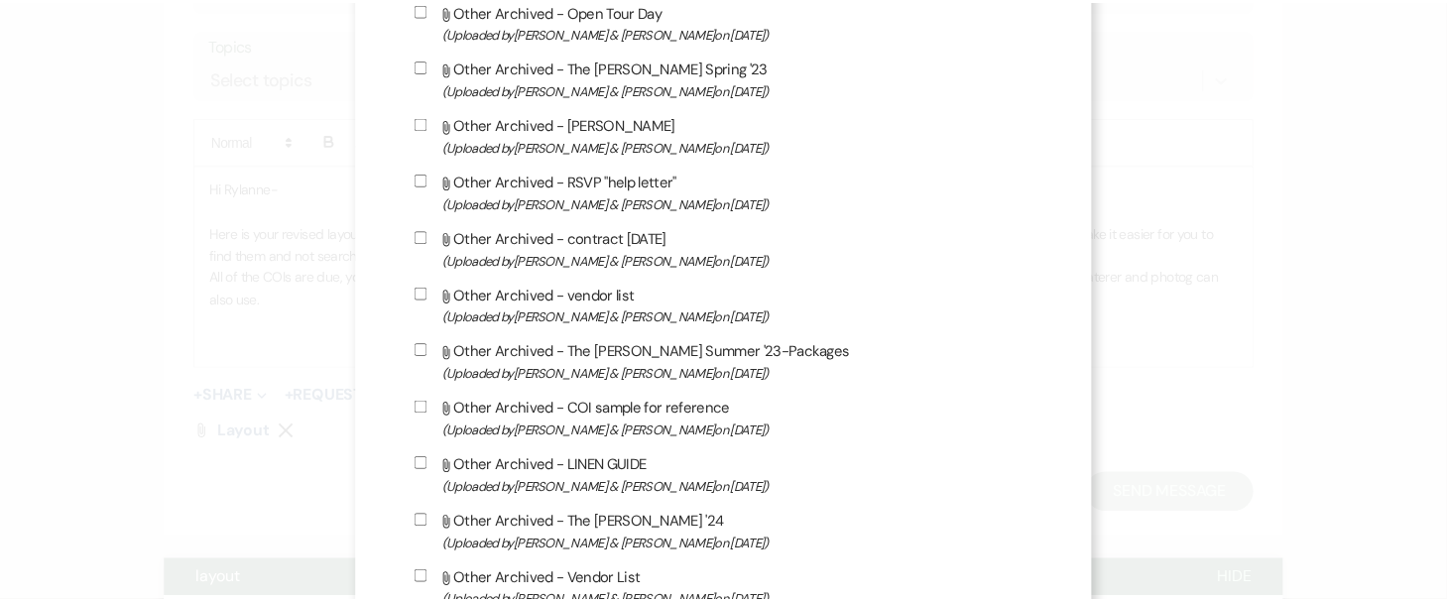
scroll to position [1837, 0]
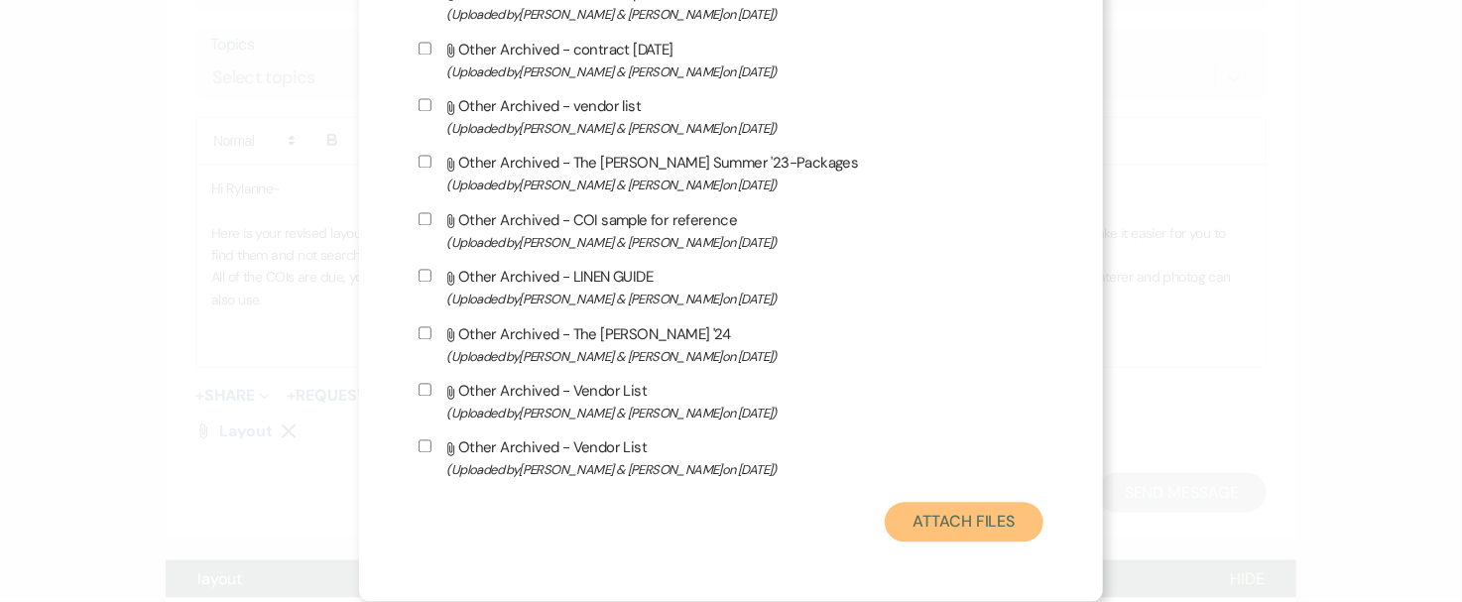
click at [893, 515] on button "Attach Files" at bounding box center [964, 523] width 158 height 40
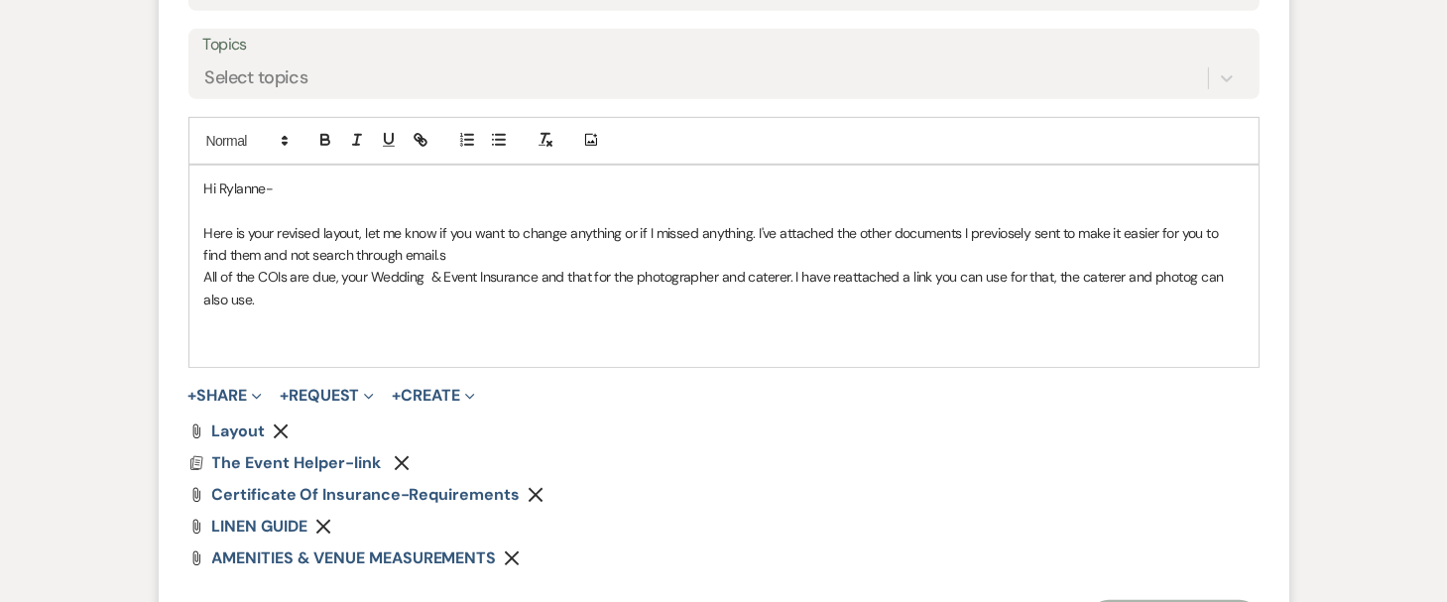
click at [304, 295] on p "All of the COIs are due, your Wedding & Event Insurance and that for the photog…" at bounding box center [723, 288] width 1039 height 45
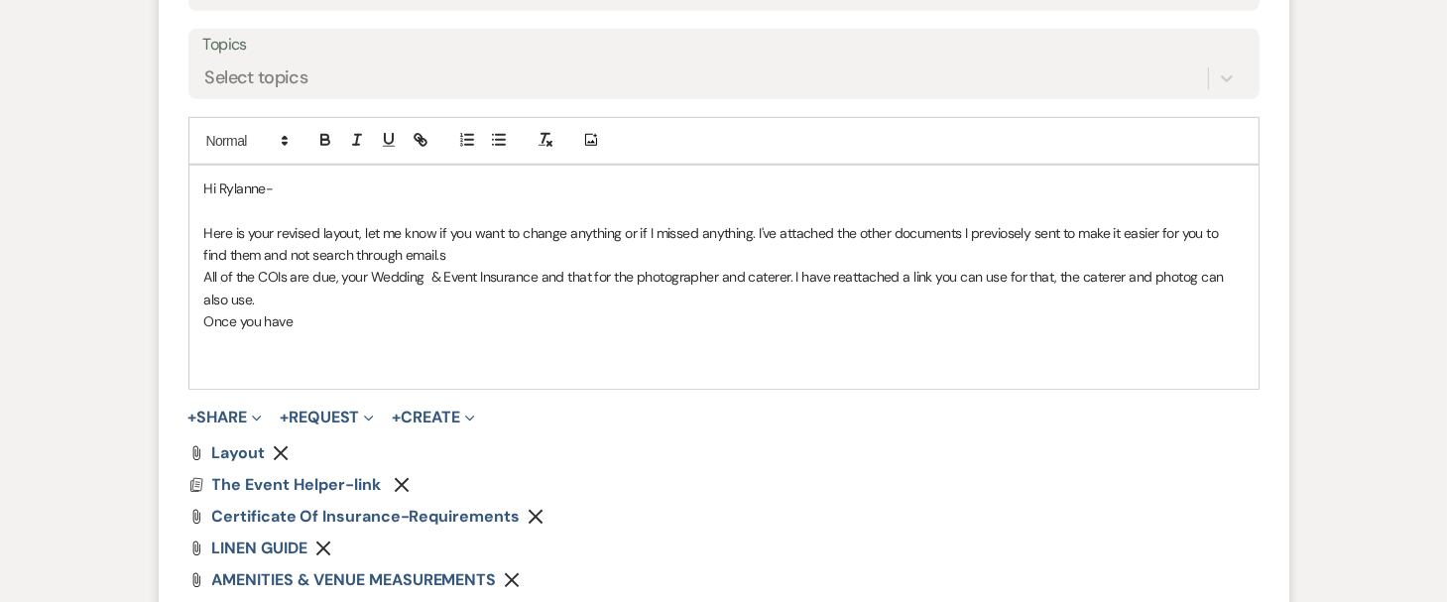
click at [754, 229] on p "Here is your revised layout, let me know if you want to change anything or if I…" at bounding box center [723, 244] width 1039 height 45
click at [409, 347] on p at bounding box center [723, 344] width 1039 height 22
click at [332, 315] on p "Once you have" at bounding box center [723, 321] width 1039 height 22
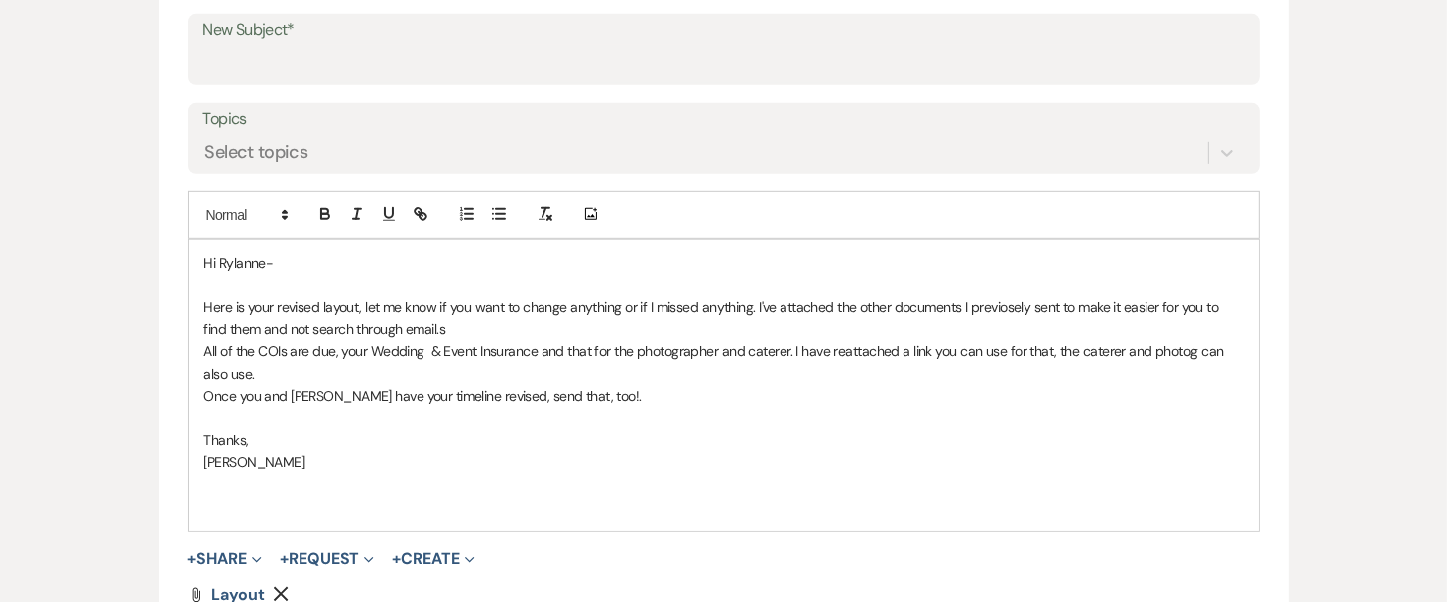
scroll to position [1027, 0]
click at [571, 129] on label "Topics" at bounding box center [723, 120] width 1041 height 29
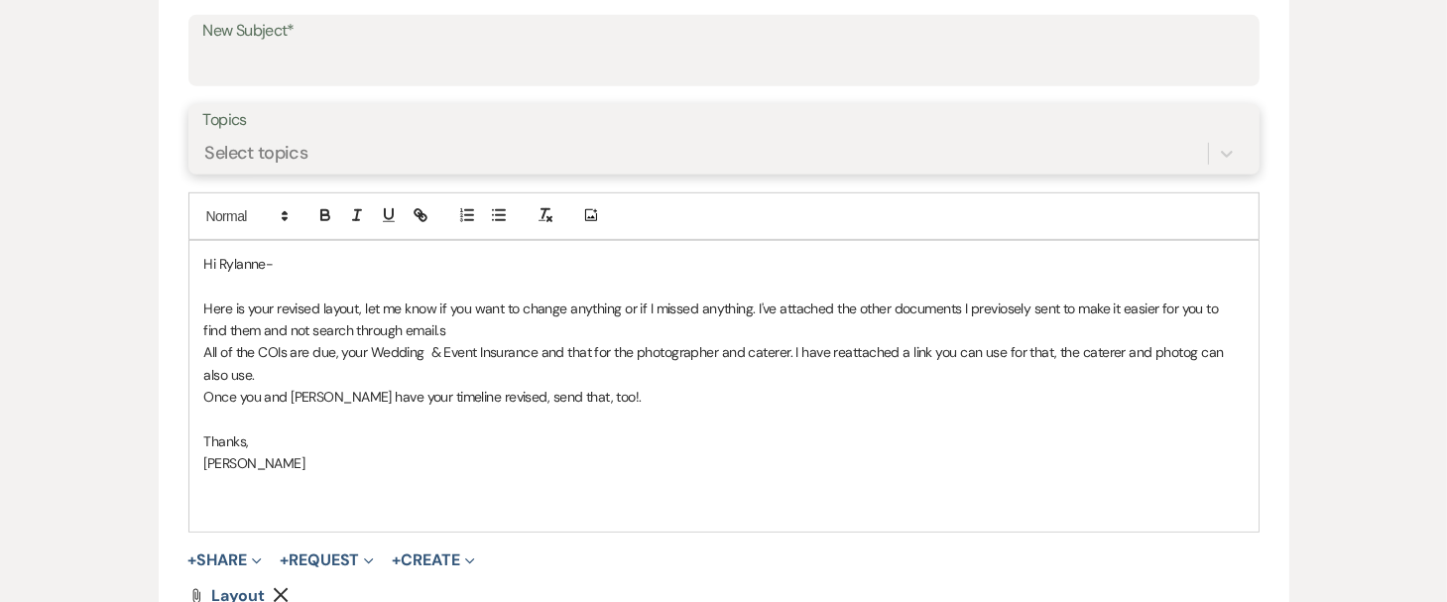
click at [207, 140] on input "Topics" at bounding box center [206, 153] width 2 height 27
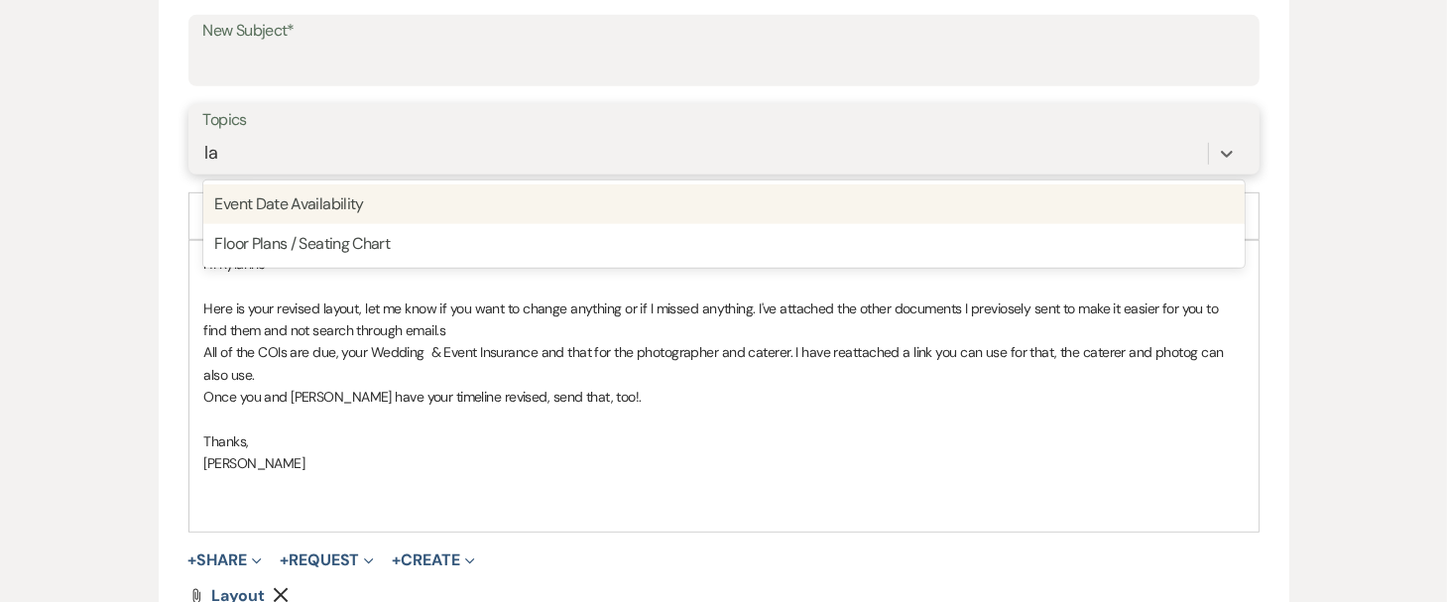
type input "l"
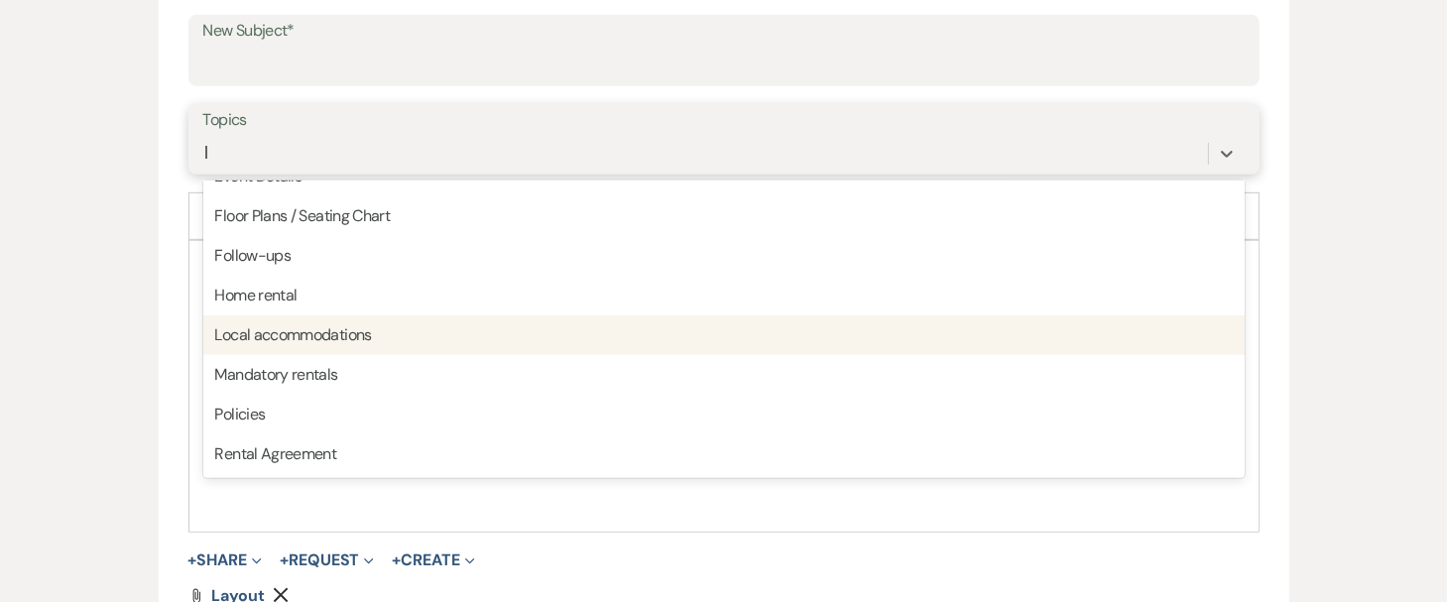
scroll to position [0, 0]
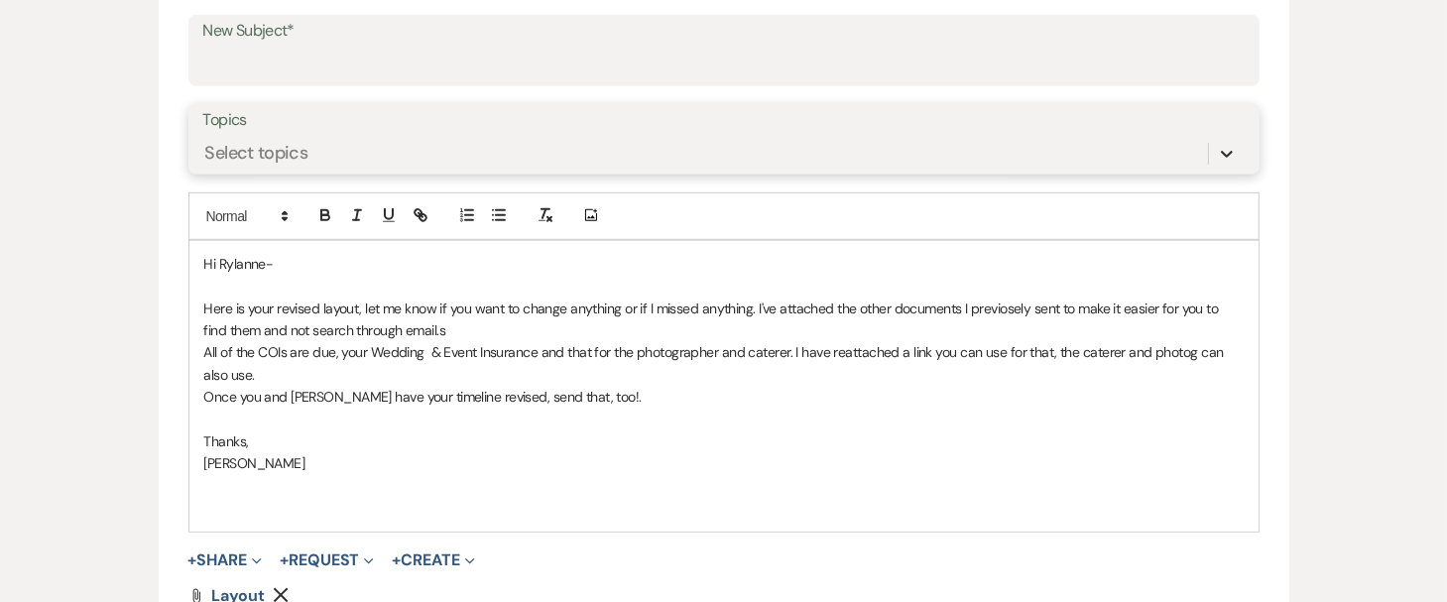
click at [1227, 149] on icon at bounding box center [1227, 154] width 20 height 20
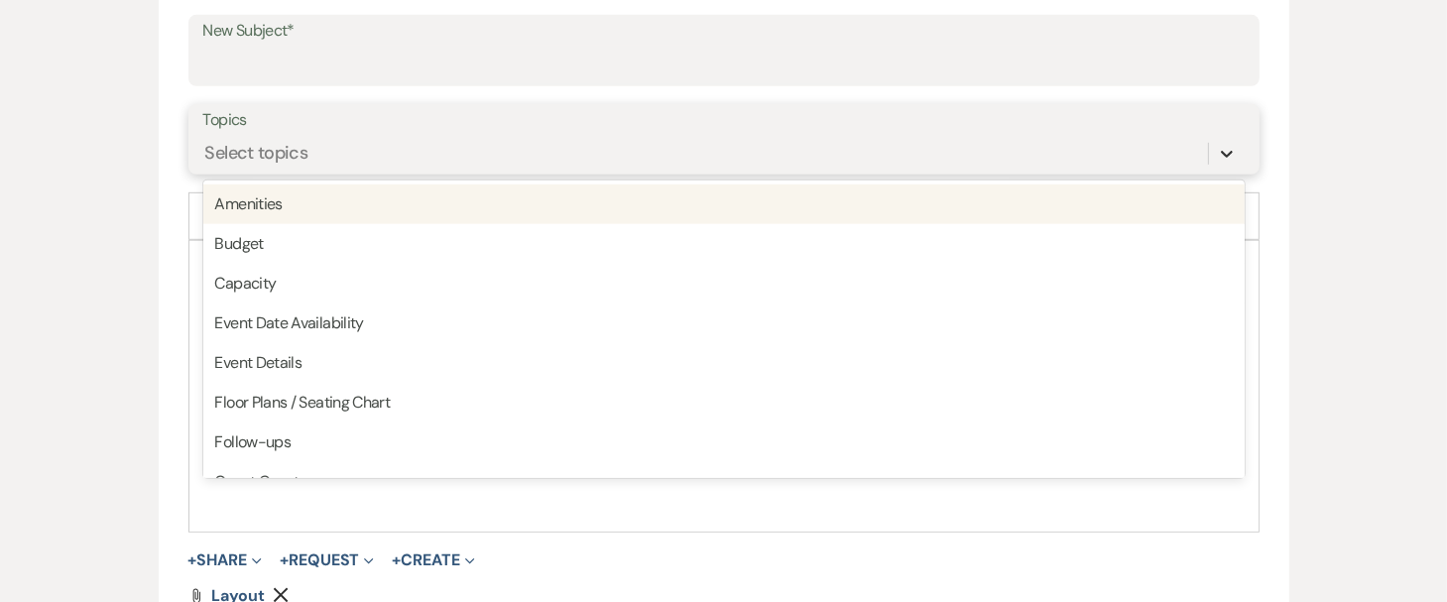
click at [1227, 150] on icon at bounding box center [1227, 154] width 20 height 20
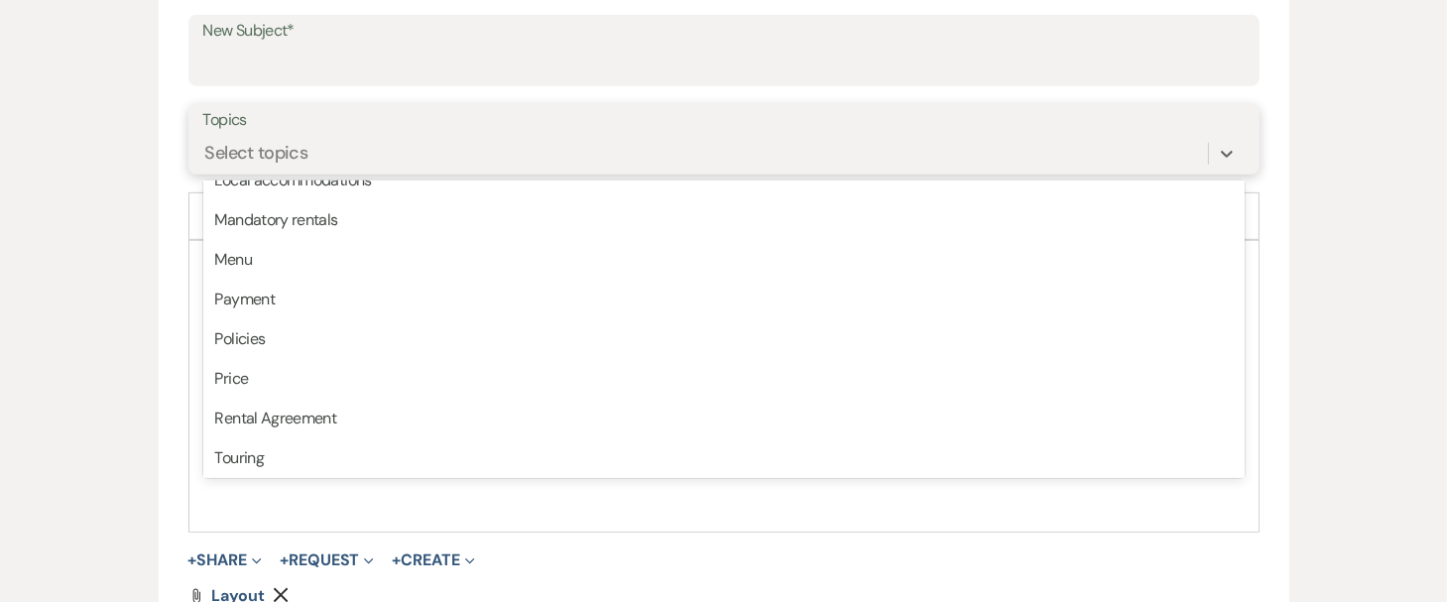
scroll to position [504, 0]
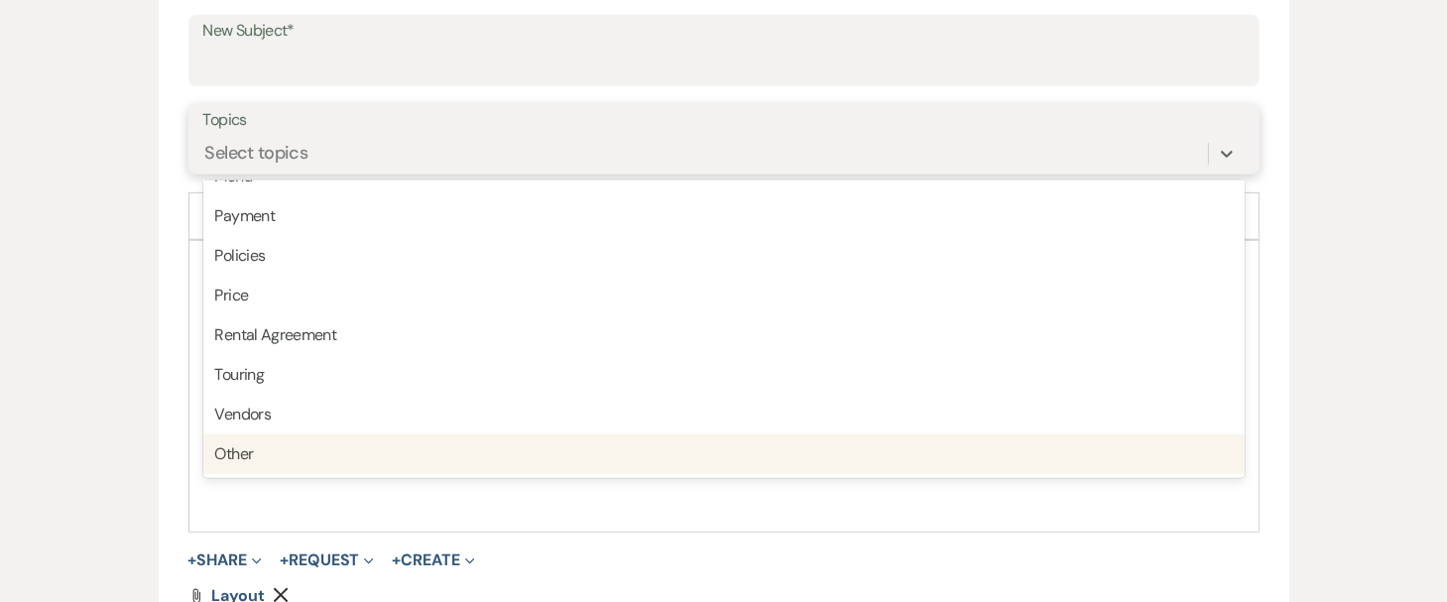
click at [725, 450] on div "Other" at bounding box center [723, 454] width 1041 height 40
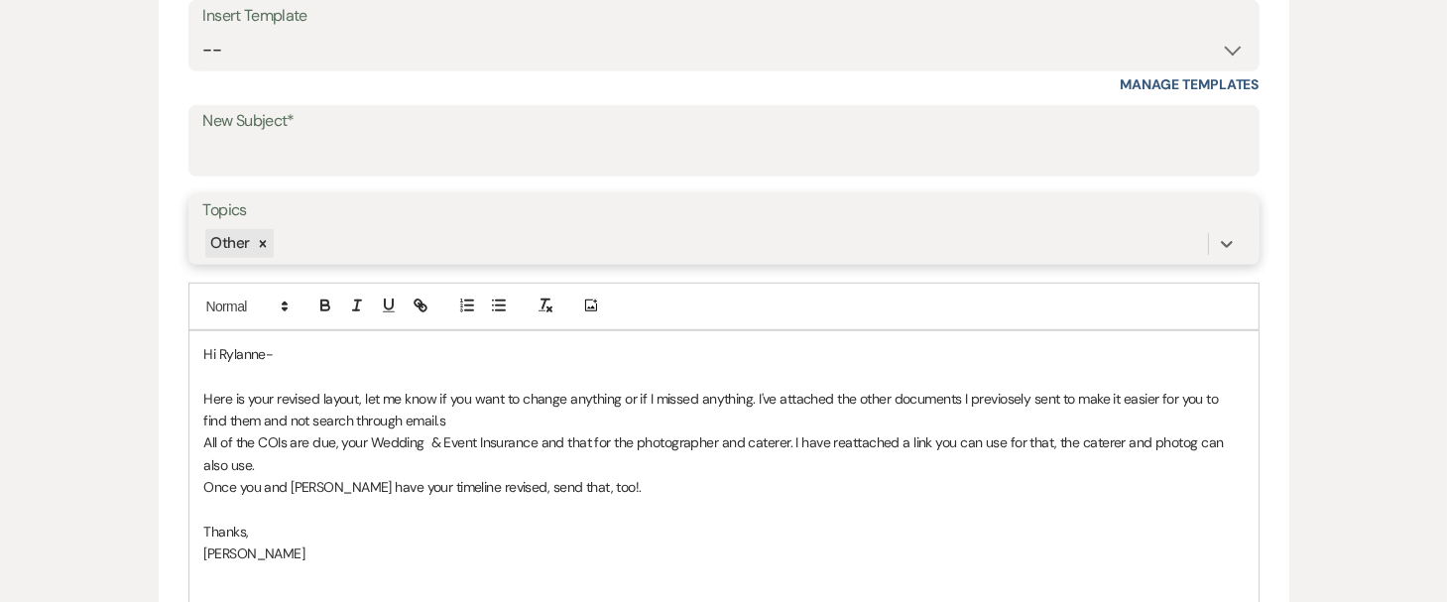
scroll to position [935, 0]
click at [672, 162] on input "New Subject*" at bounding box center [723, 156] width 1041 height 39
type input "The [PERSON_NAME]-Venue planning"
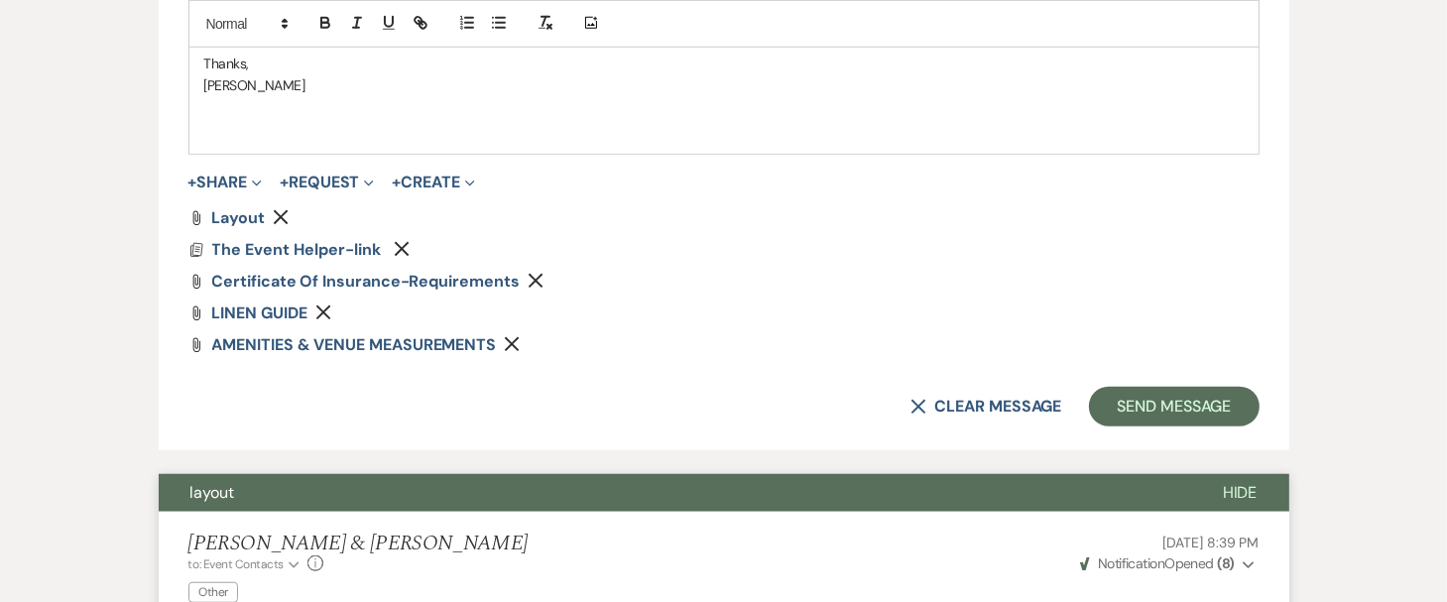
scroll to position [1412, 0]
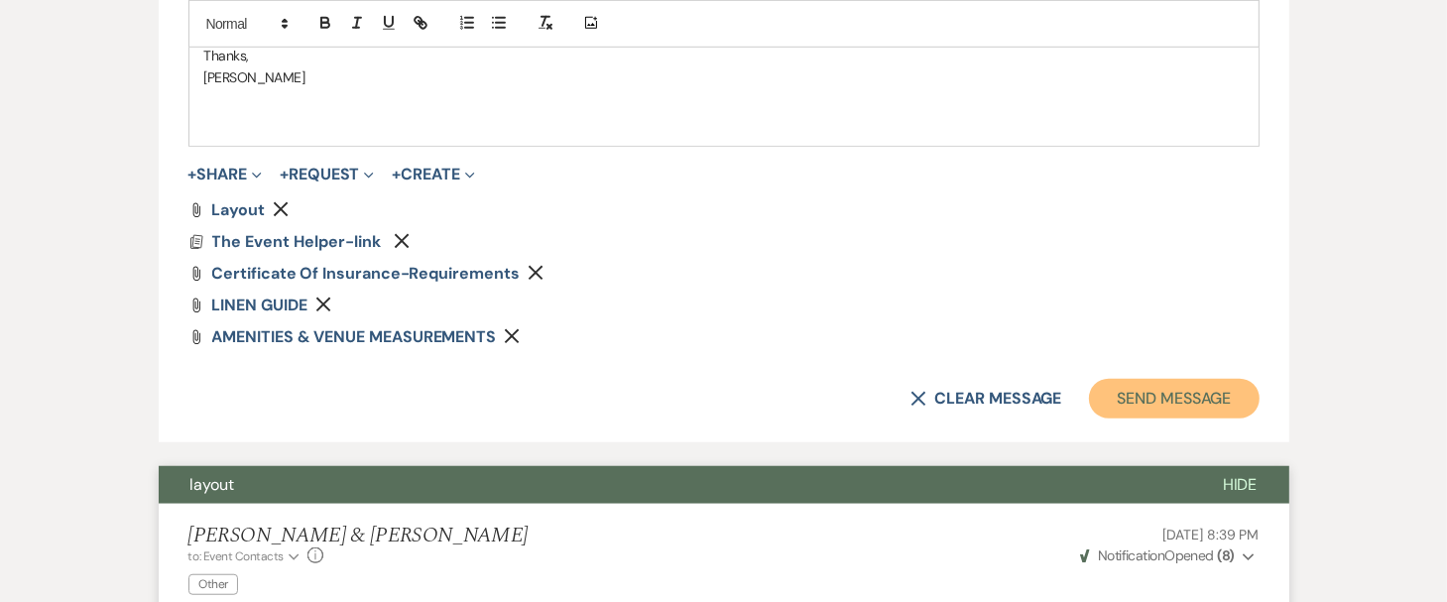
click at [1207, 391] on button "Send Message" at bounding box center [1174, 399] width 170 height 40
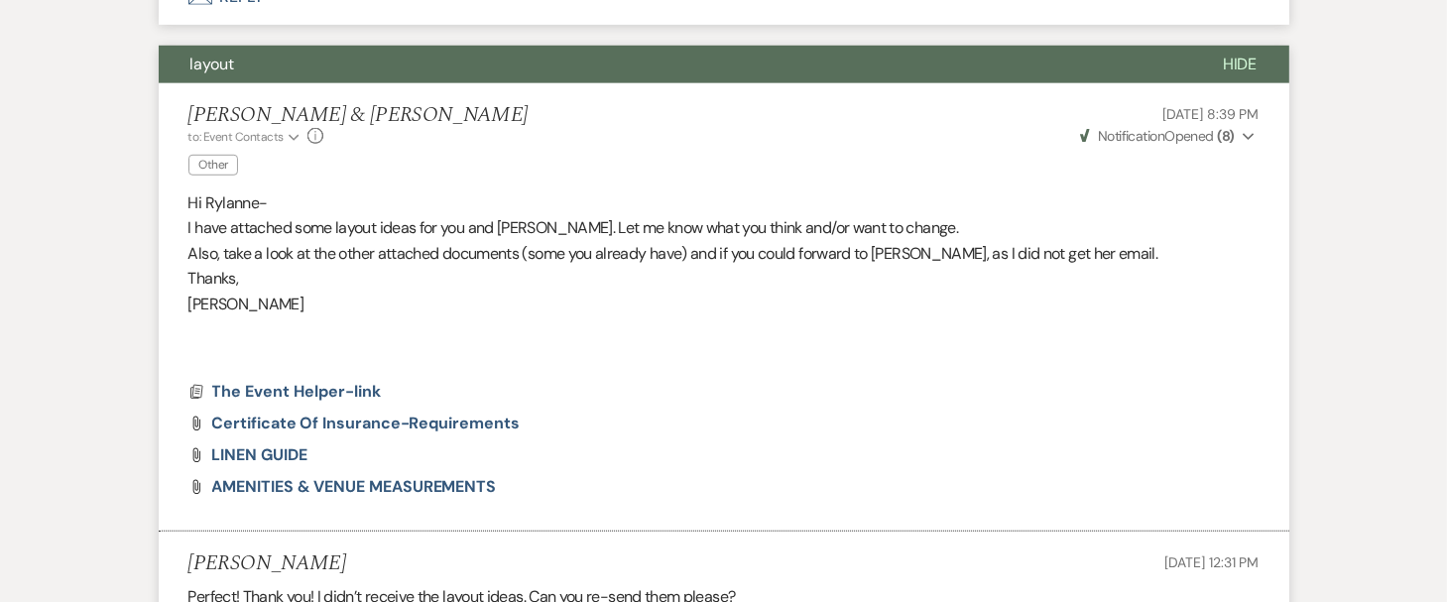
scroll to position [676, 0]
